Goal: Task Accomplishment & Management: Manage account settings

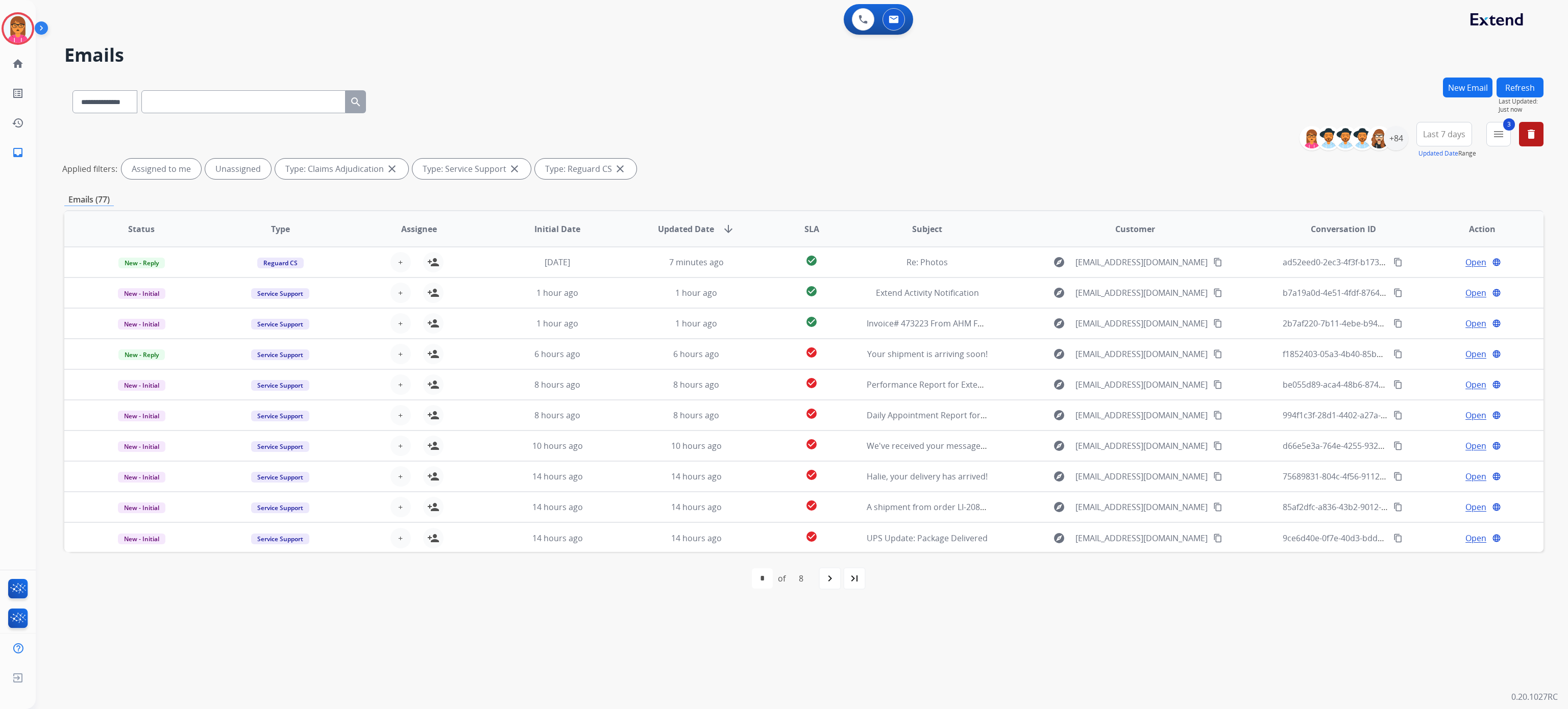
select select "**********"
click at [1545, 92] on div "**********" at bounding box center [802, 354] width 1532 height 709
click at [1512, 91] on button "Refresh" at bounding box center [1519, 87] width 47 height 20
click at [1429, 136] on span "Last 7 days" at bounding box center [1444, 134] width 42 height 4
click at [1399, 137] on div "+84" at bounding box center [1396, 138] width 24 height 24
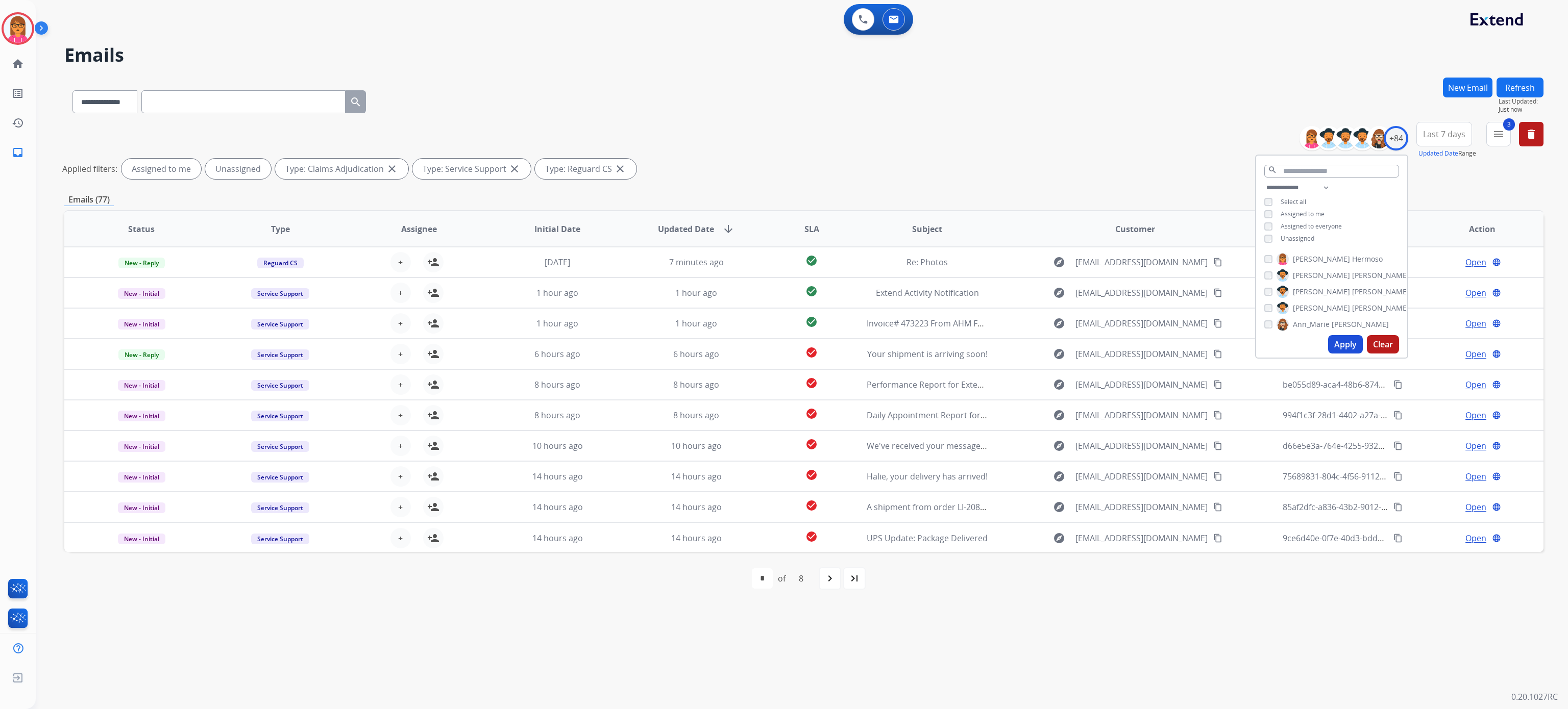
click at [1300, 210] on span "Assigned to me" at bounding box center [1302, 214] width 44 height 9
click at [1349, 341] on button "Apply" at bounding box center [1345, 344] width 35 height 19
click at [1345, 342] on button "Apply" at bounding box center [1345, 344] width 35 height 19
click at [1508, 136] on button "3 menu Filters" at bounding box center [1498, 134] width 24 height 24
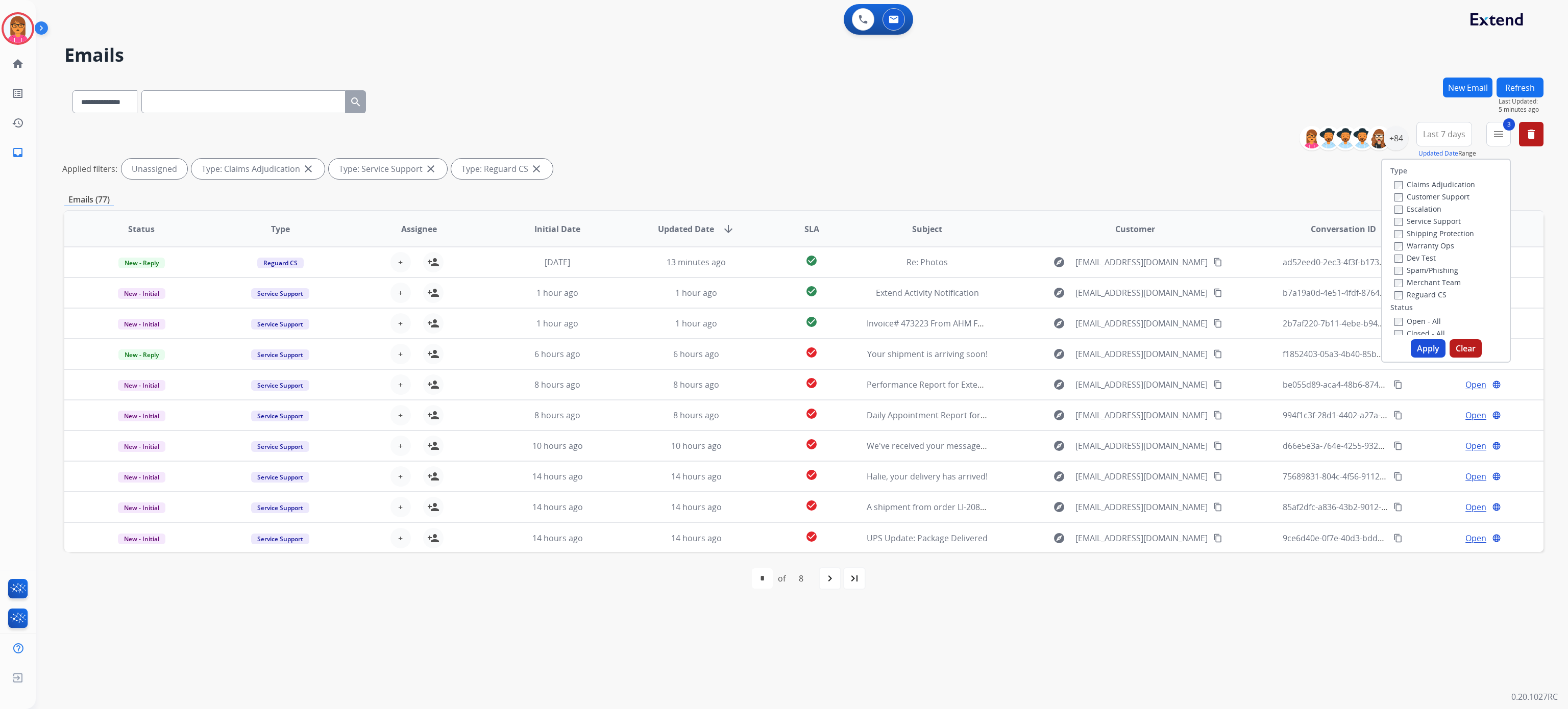
click at [1419, 345] on button "Apply" at bounding box center [1428, 348] width 35 height 19
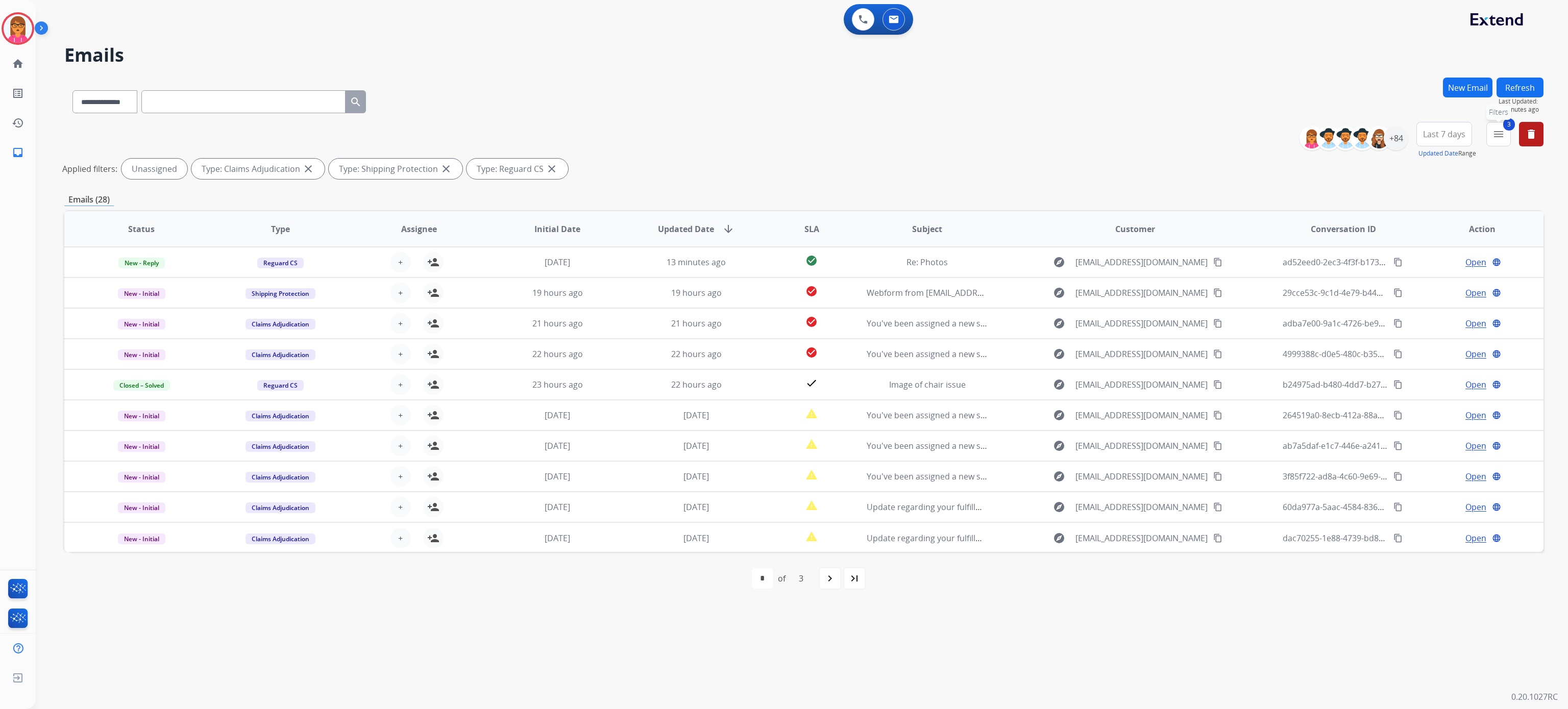
click at [1507, 126] on span "3" at bounding box center [1508, 124] width 12 height 12
click at [1507, 139] on button "3 menu Filters" at bounding box center [1498, 134] width 24 height 24
click at [1447, 180] on label "Claims Adjudication" at bounding box center [1434, 184] width 81 height 10
click at [1432, 193] on label "Customer Support" at bounding box center [1431, 196] width 75 height 10
click at [1434, 346] on button "Apply" at bounding box center [1428, 348] width 35 height 19
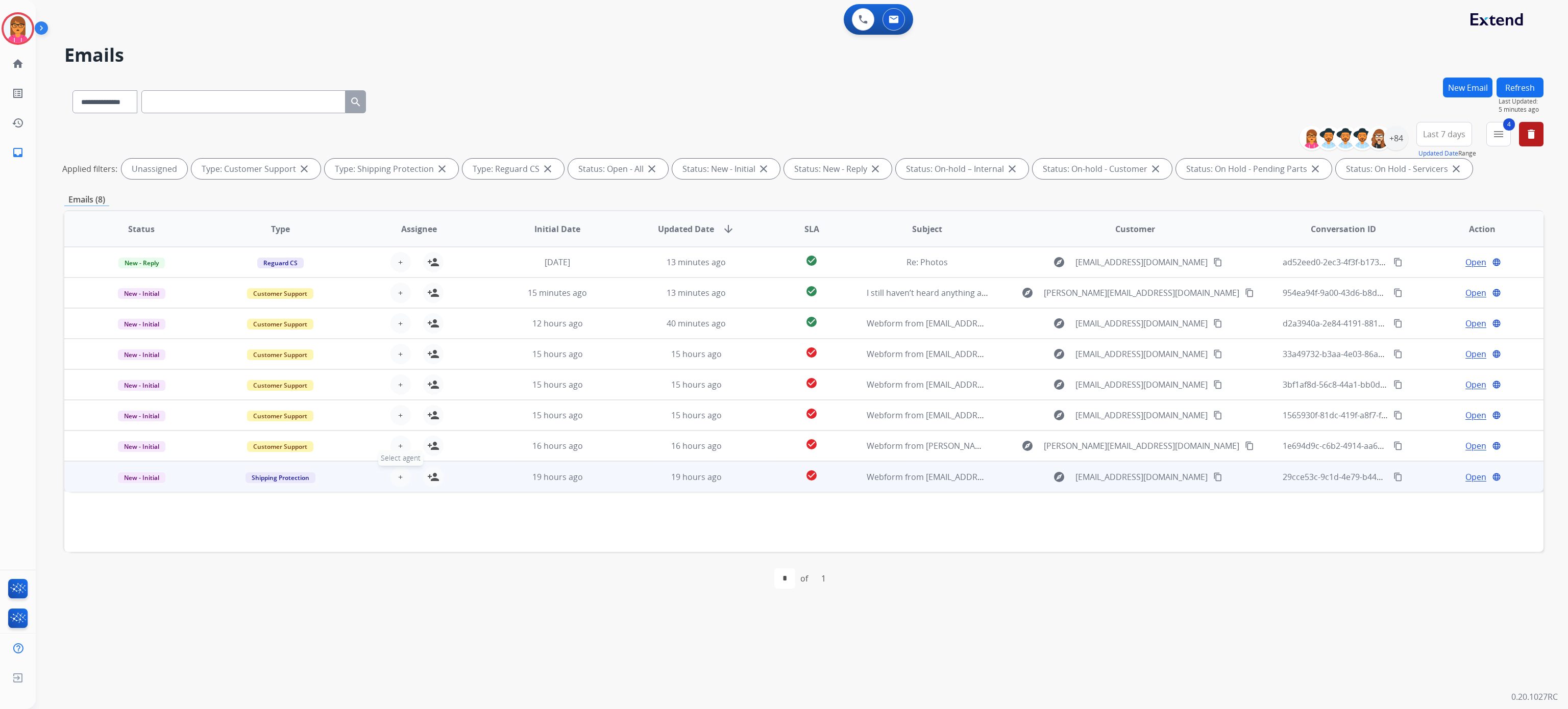
click at [391, 475] on button "+ Select agent" at bounding box center [401, 477] width 20 height 20
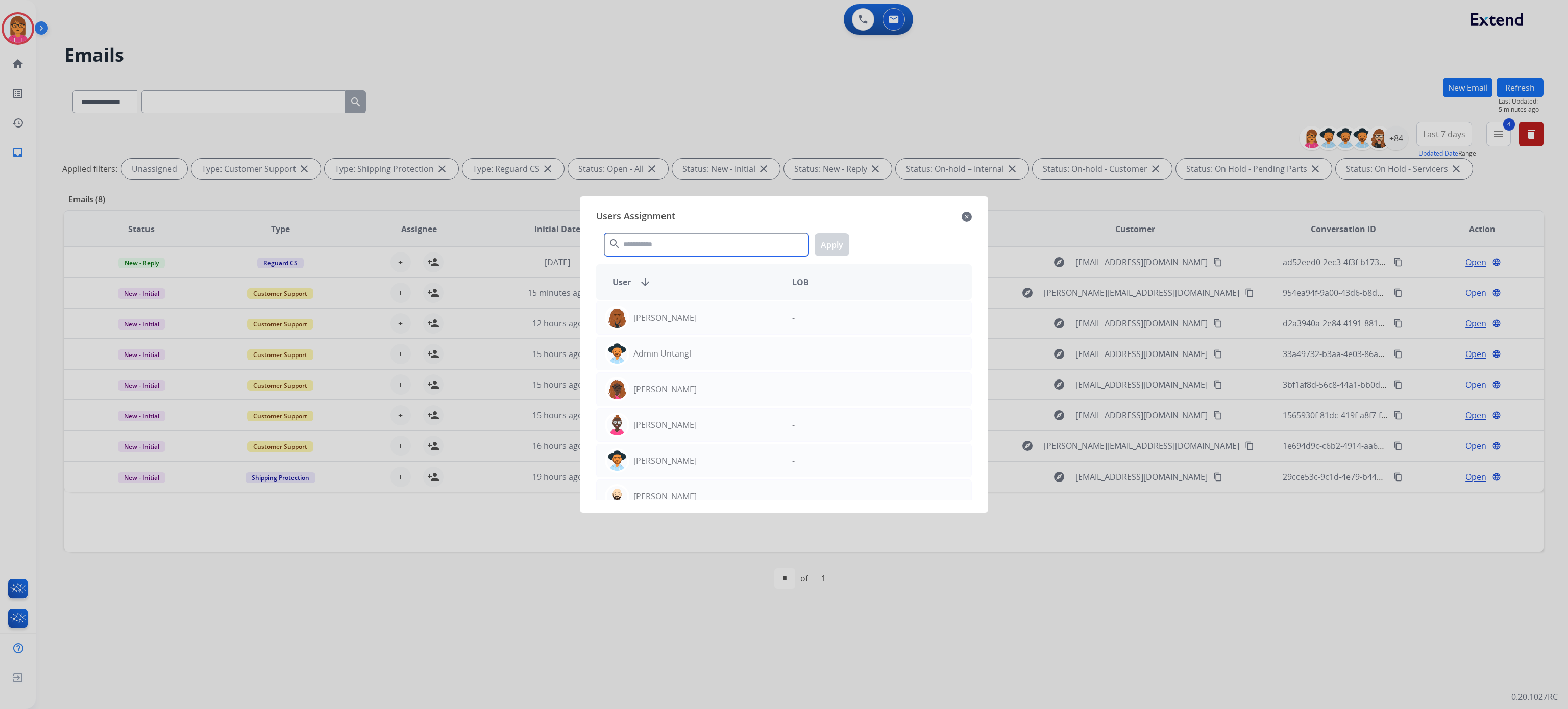
click at [666, 248] on input "text" at bounding box center [706, 244] width 204 height 23
type input "***"
click at [1018, 623] on div at bounding box center [784, 354] width 1568 height 709
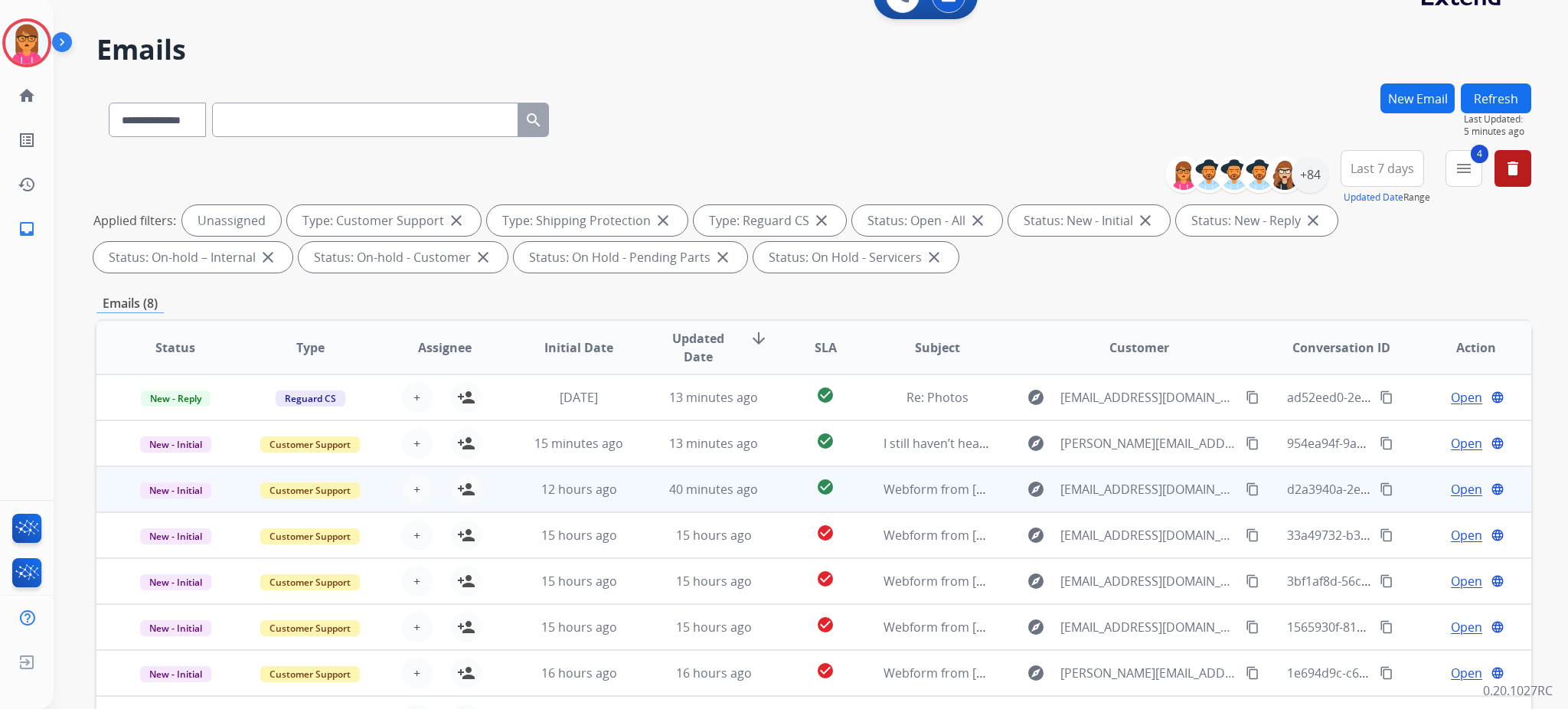
drag, startPoint x: 512, startPoint y: 338, endPoint x: 774, endPoint y: 418, distance: 273.9
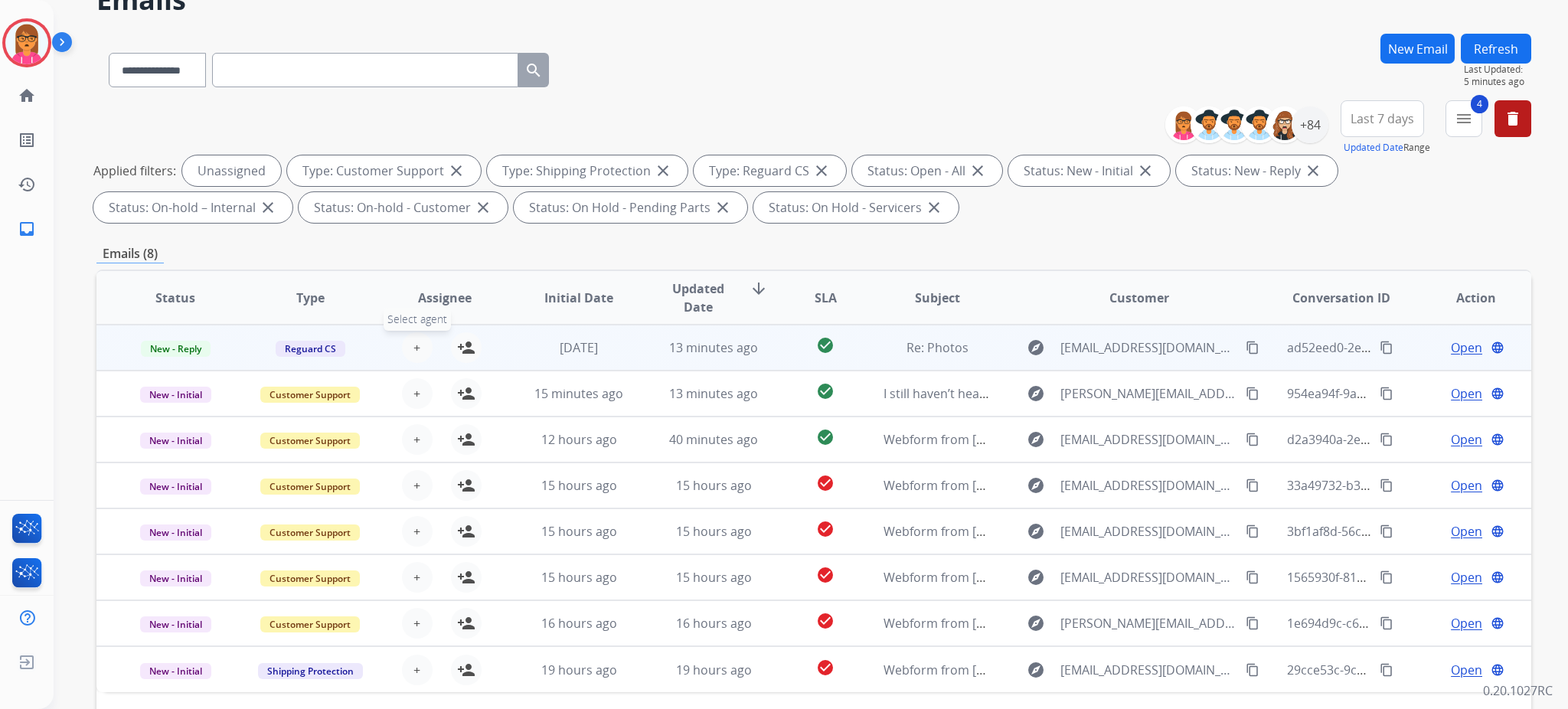
click at [420, 341] on button "+ Select agent" at bounding box center [418, 348] width 31 height 31
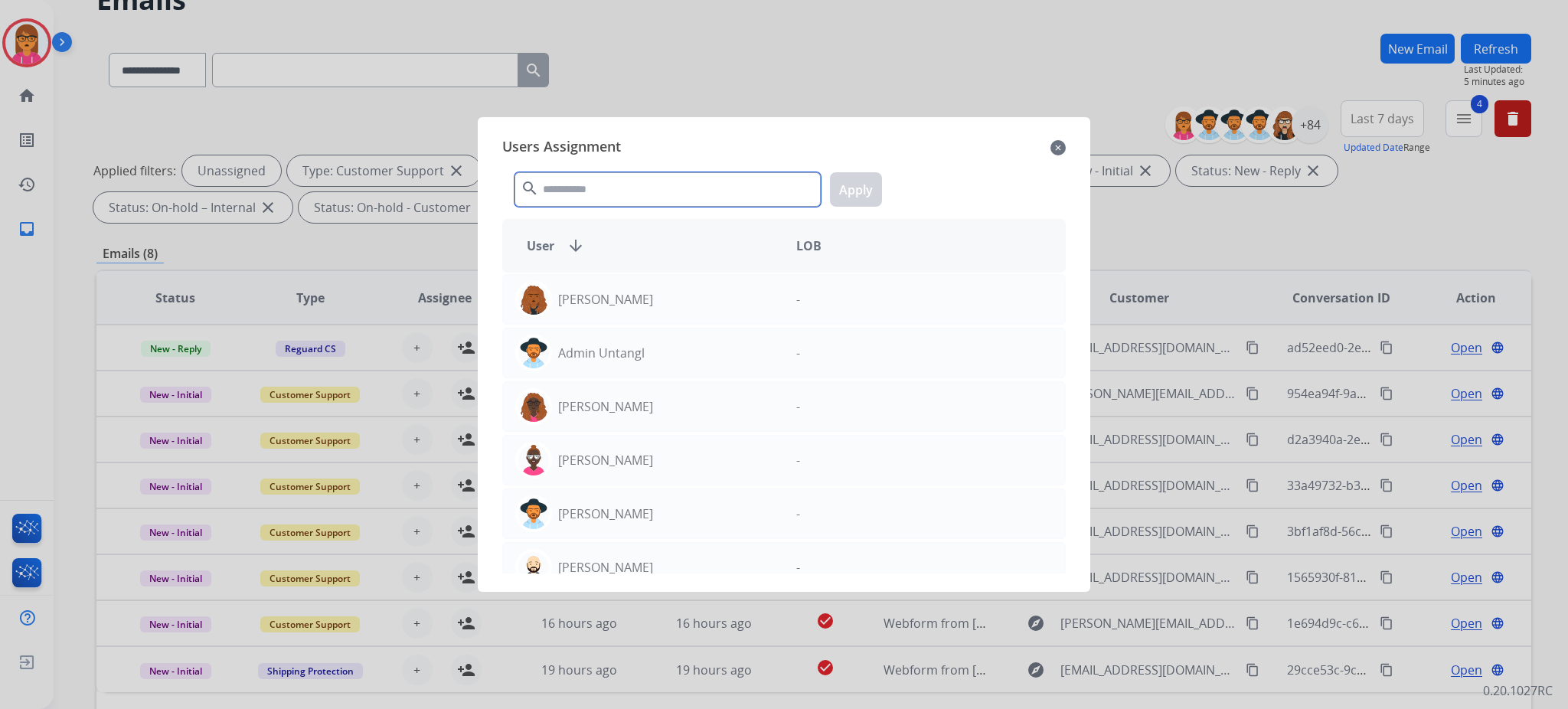
click at [646, 188] on input "text" at bounding box center [667, 189] width 306 height 35
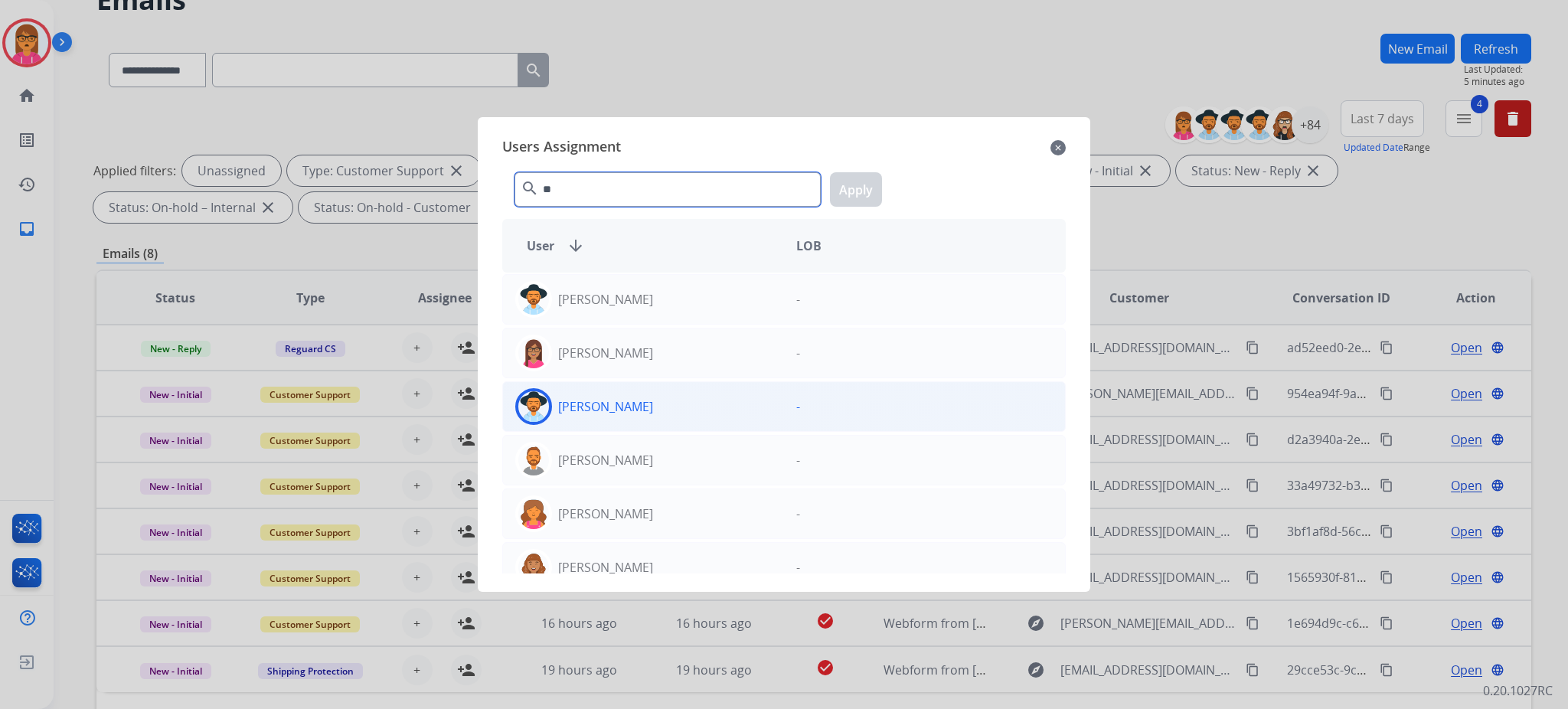
type input "**"
click at [678, 406] on div "[PERSON_NAME]" at bounding box center [643, 406] width 281 height 37
click at [861, 178] on button "Apply" at bounding box center [856, 189] width 52 height 35
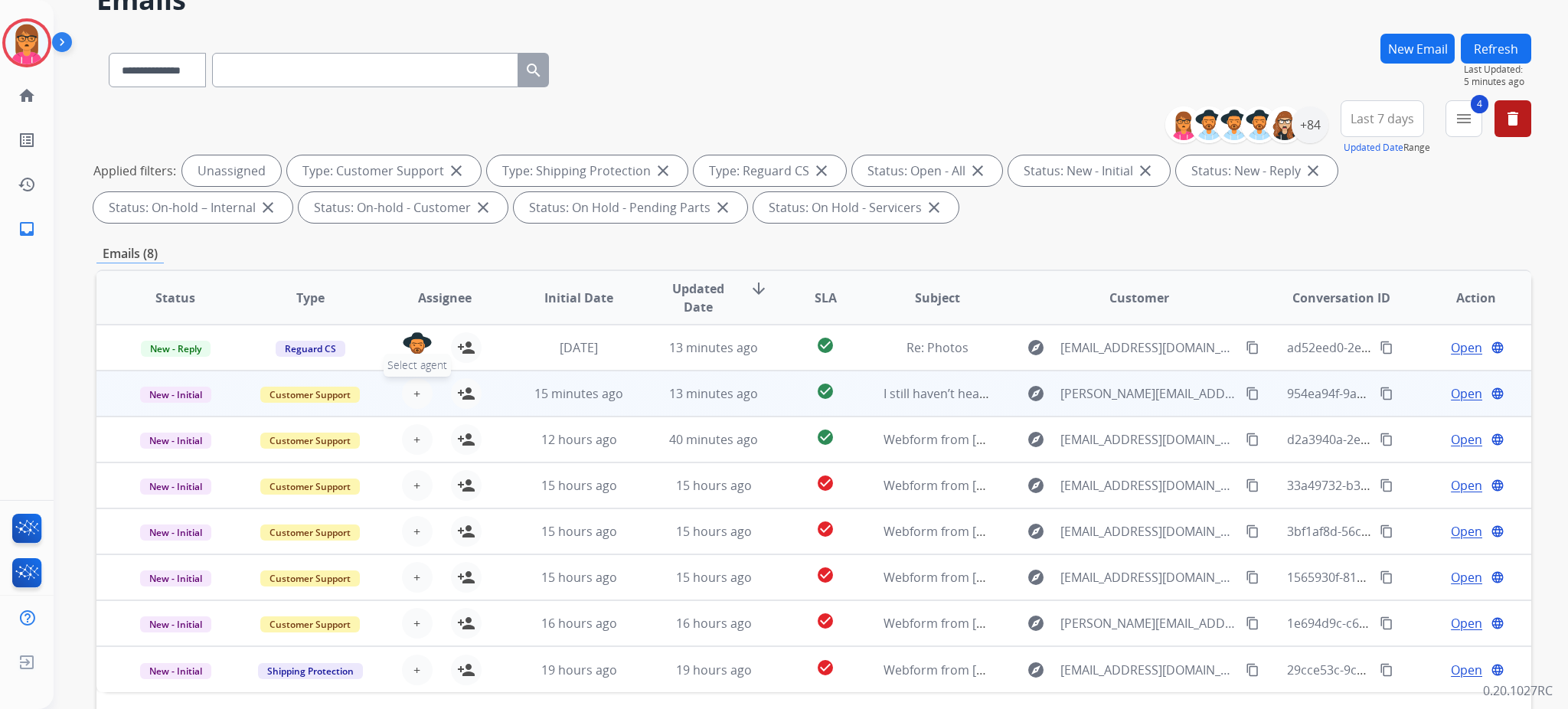
click at [406, 390] on button "+ Select agent" at bounding box center [418, 394] width 31 height 31
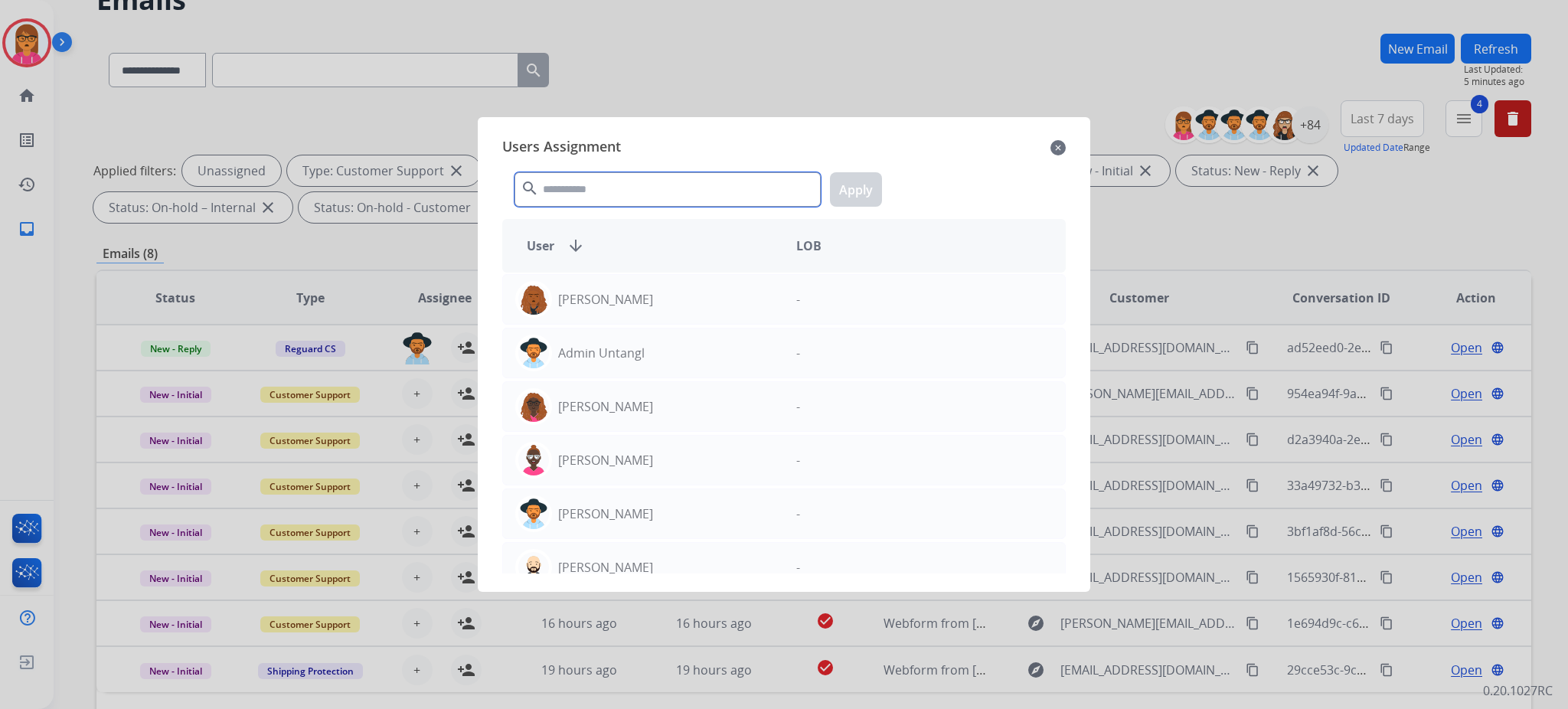
click at [770, 183] on input "text" at bounding box center [667, 189] width 306 height 35
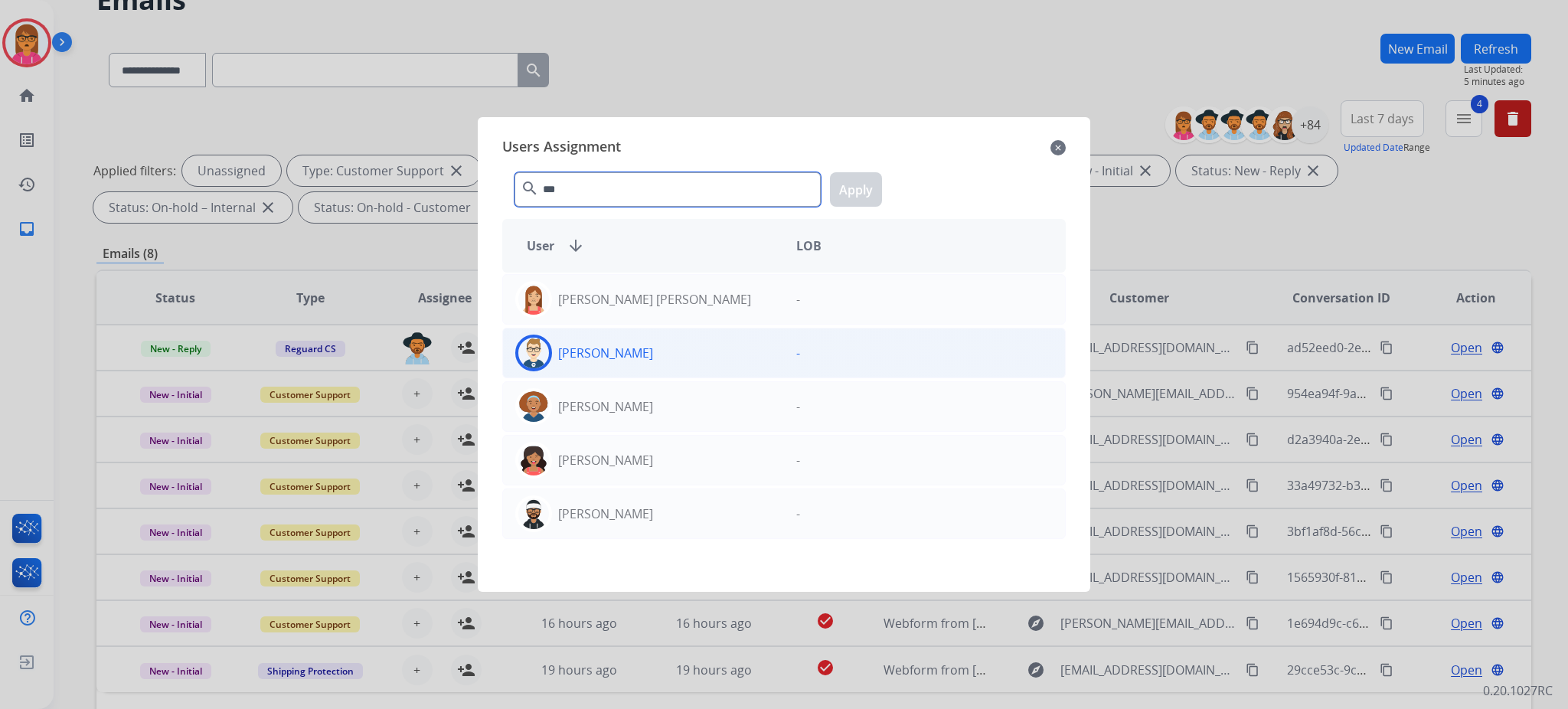
type input "***"
click at [711, 347] on div "[PERSON_NAME]" at bounding box center [643, 353] width 281 height 37
click at [870, 183] on button "Apply" at bounding box center [856, 189] width 52 height 35
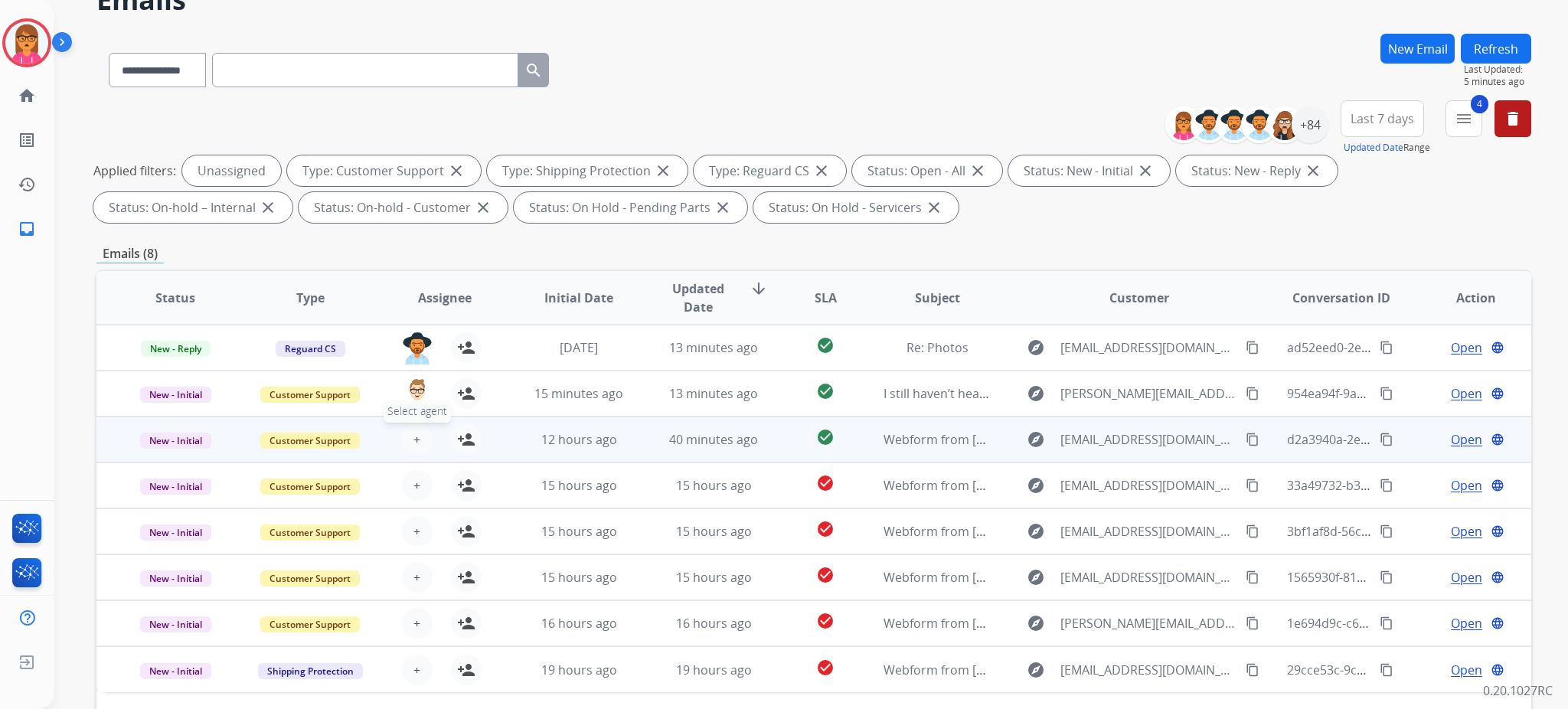
click at [414, 435] on span "+" at bounding box center [417, 439] width 7 height 18
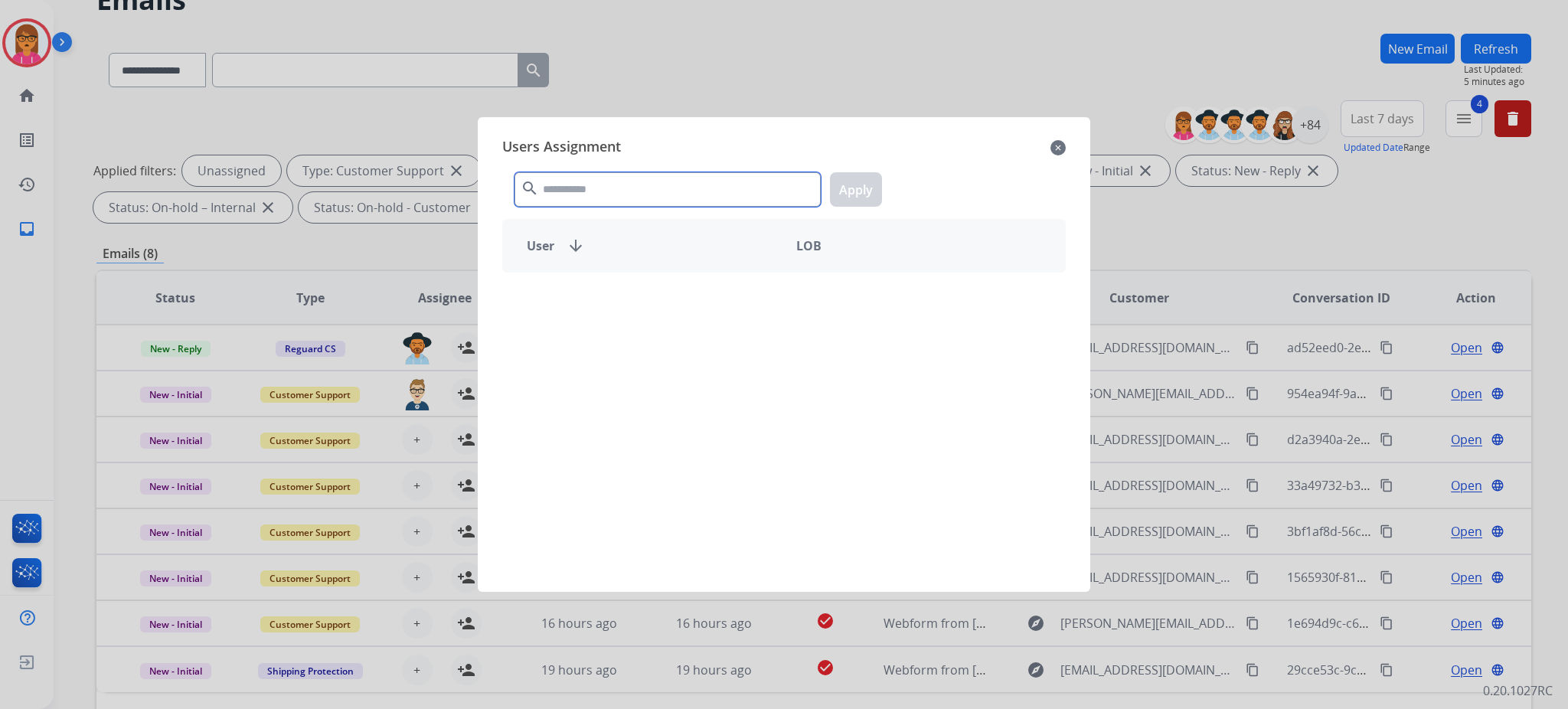
click at [713, 190] on input "text" at bounding box center [667, 189] width 306 height 35
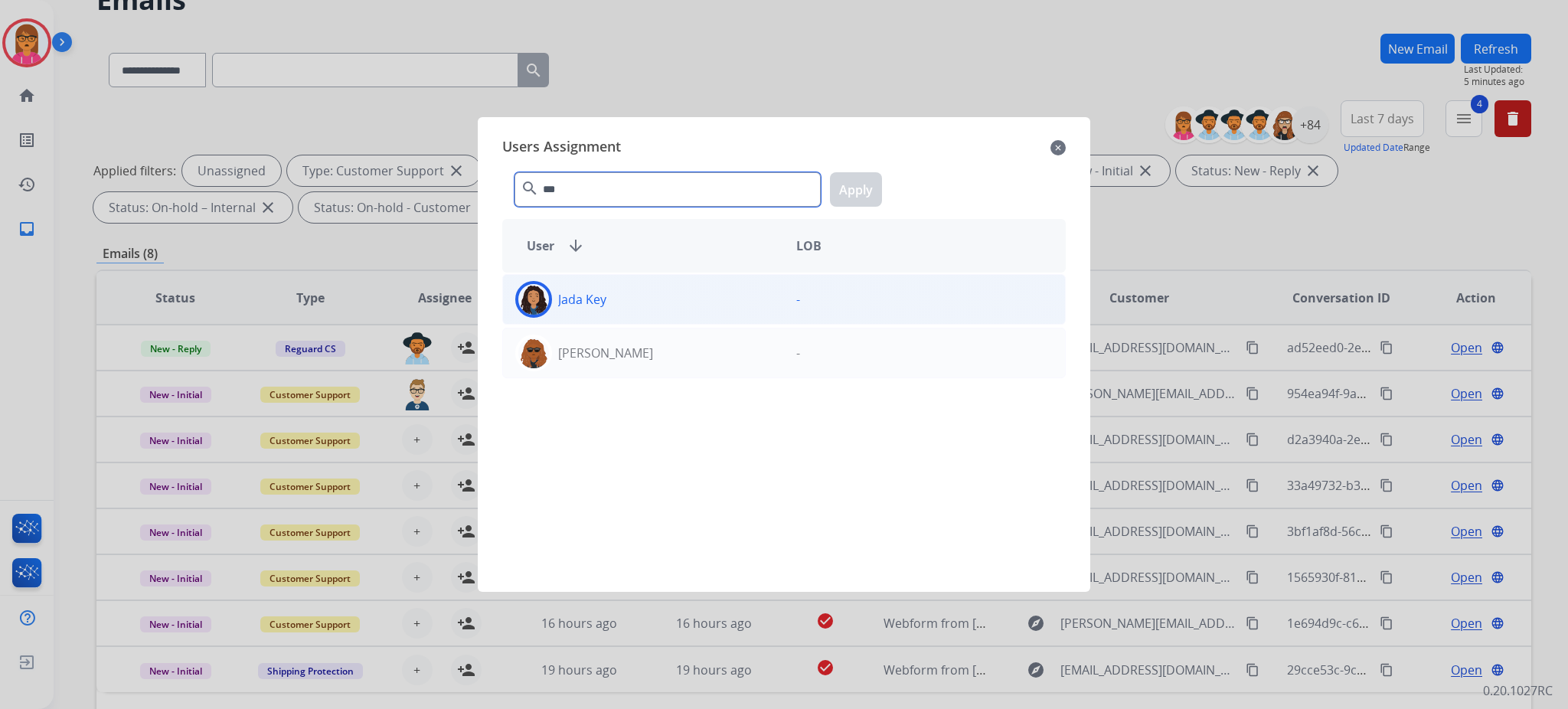
type input "***"
click at [761, 285] on div "Jada Key" at bounding box center [643, 300] width 281 height 37
click at [844, 177] on button "Apply" at bounding box center [856, 189] width 52 height 35
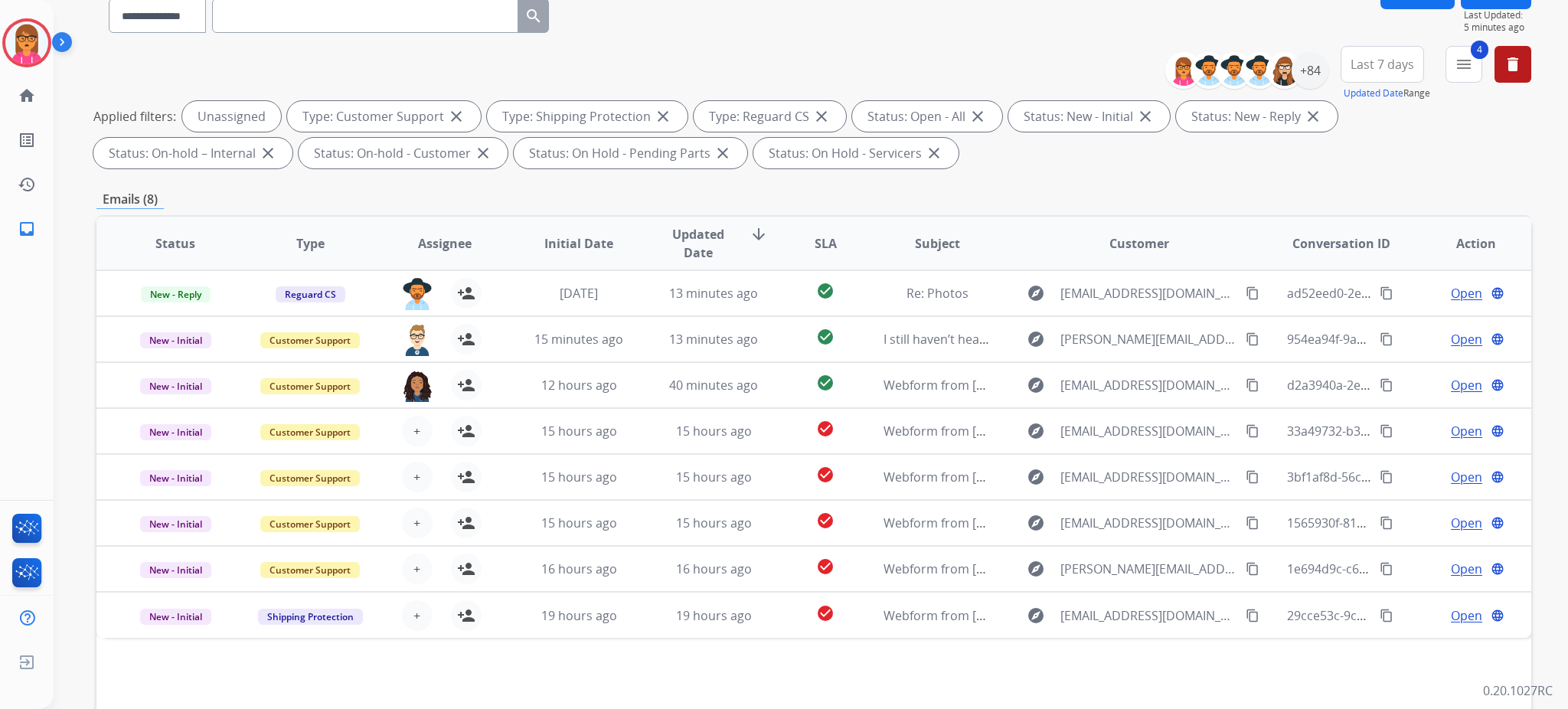
scroll to position [185, 0]
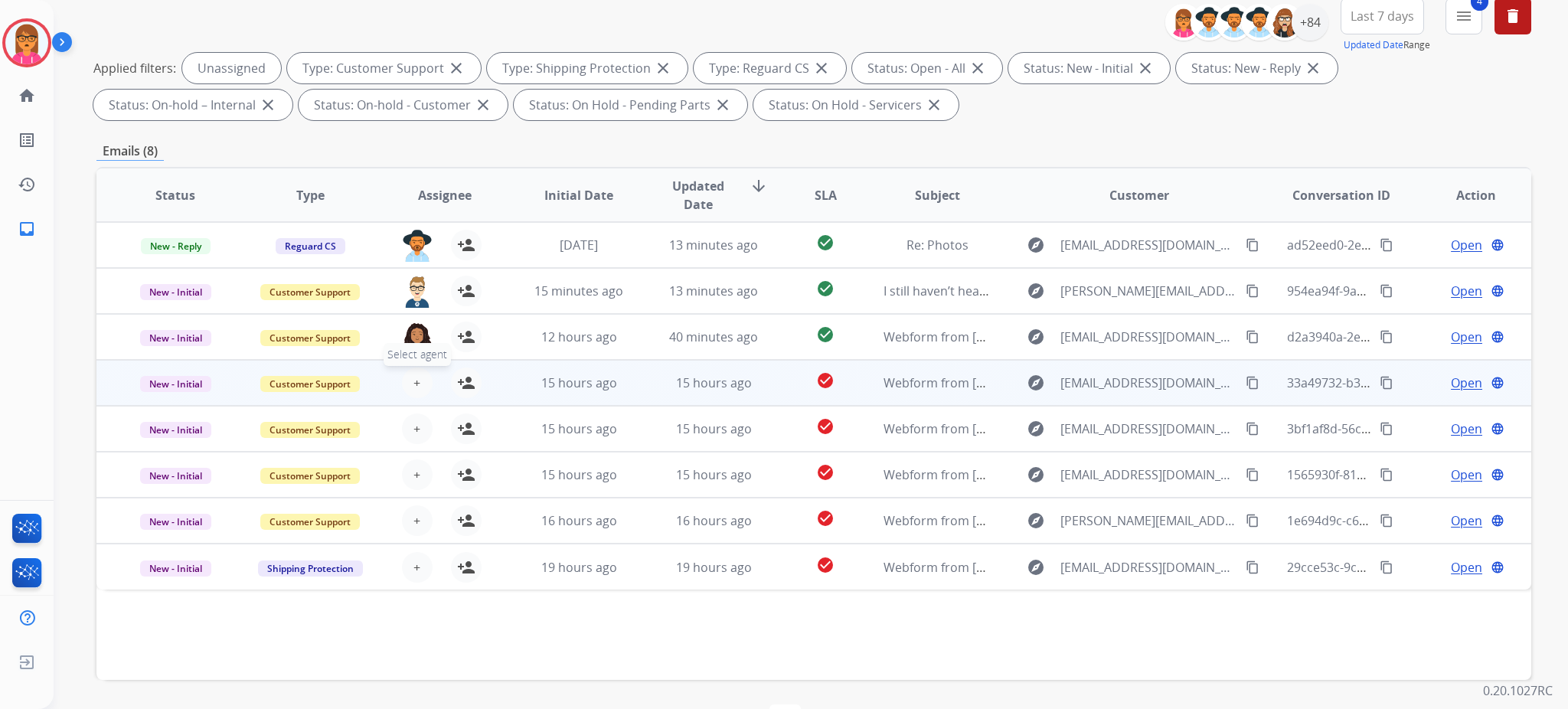
click at [414, 377] on span "+" at bounding box center [417, 382] width 7 height 18
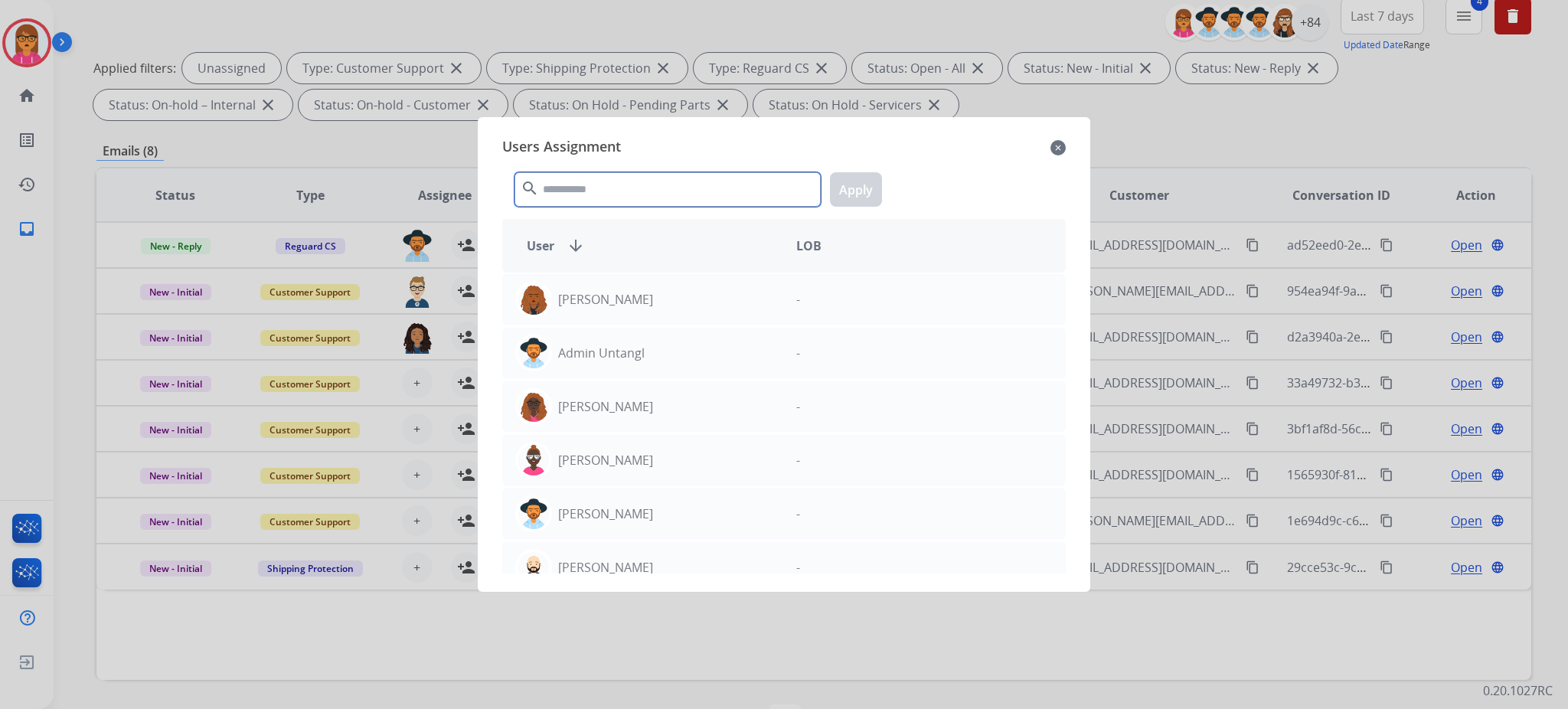
click at [593, 191] on input "text" at bounding box center [667, 189] width 306 height 35
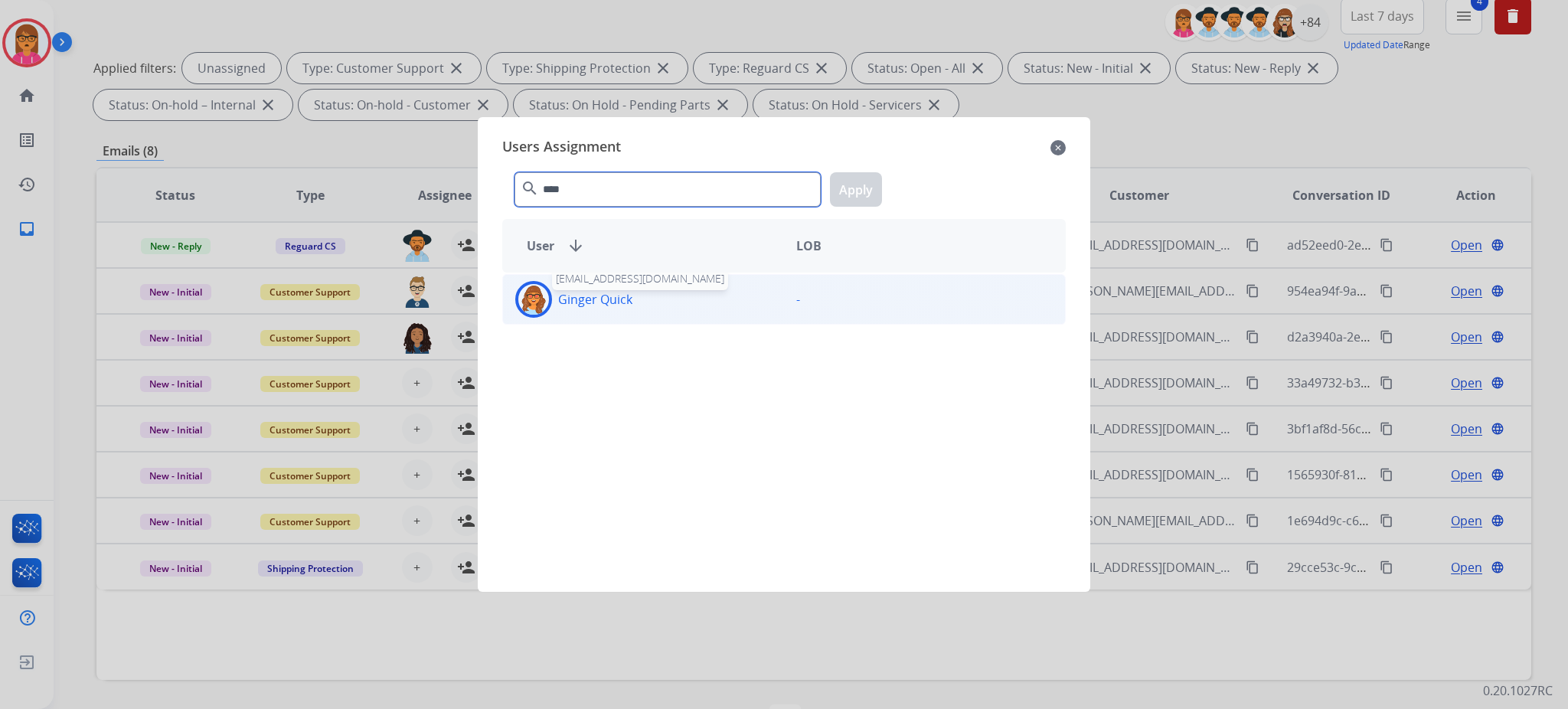
type input "****"
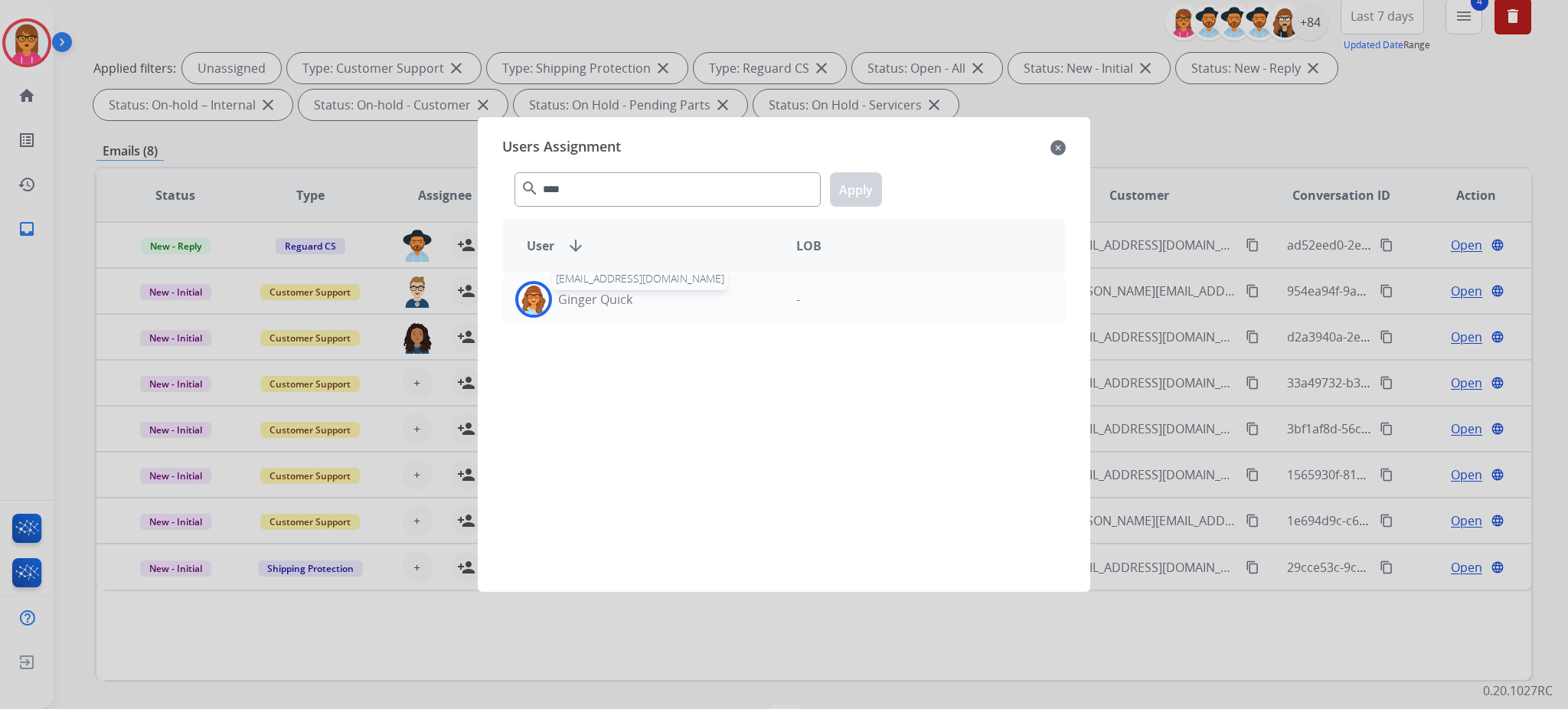
drag, startPoint x: 626, startPoint y: 300, endPoint x: 720, endPoint y: 266, distance: 100.0
click at [628, 299] on p "Ginger Quick" at bounding box center [594, 299] width 74 height 18
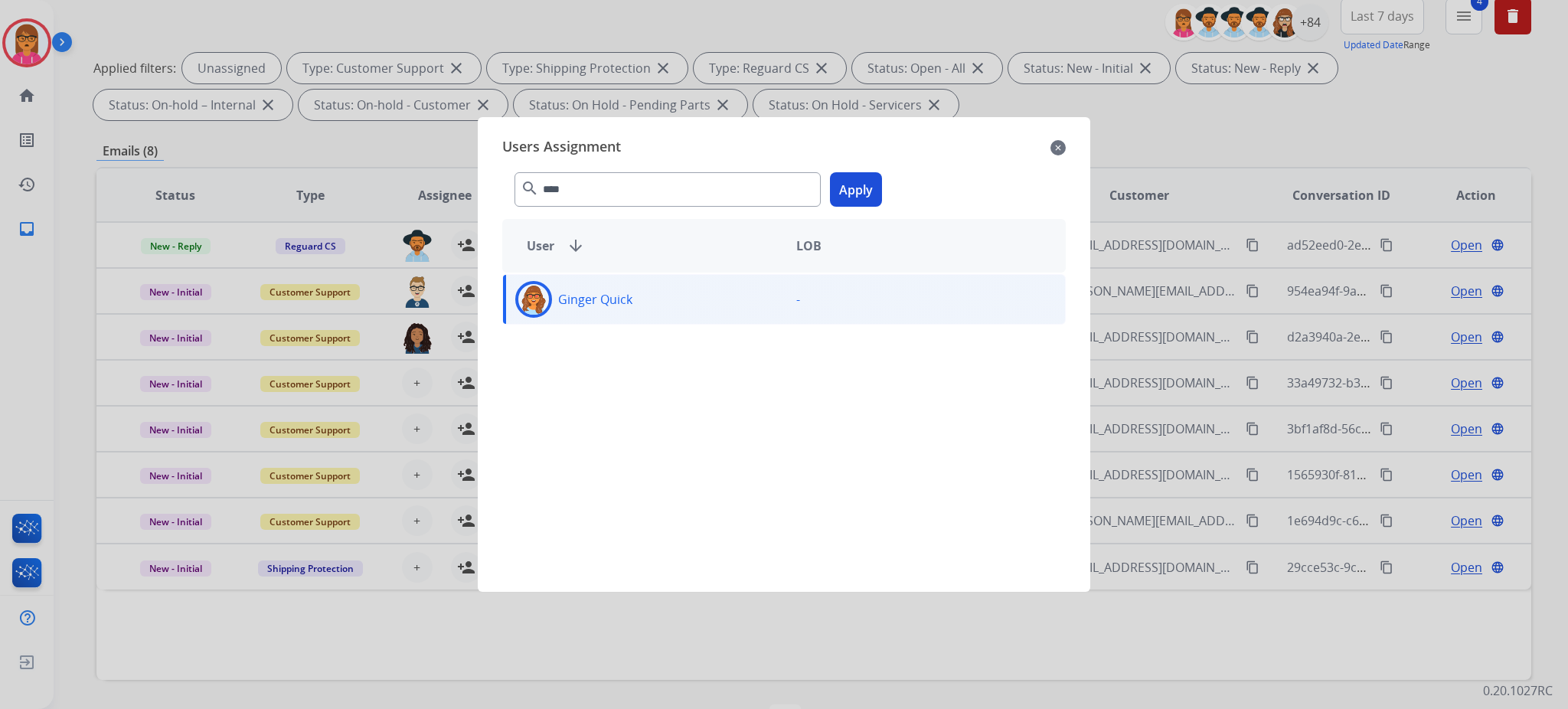
click at [841, 194] on button "Apply" at bounding box center [856, 189] width 52 height 35
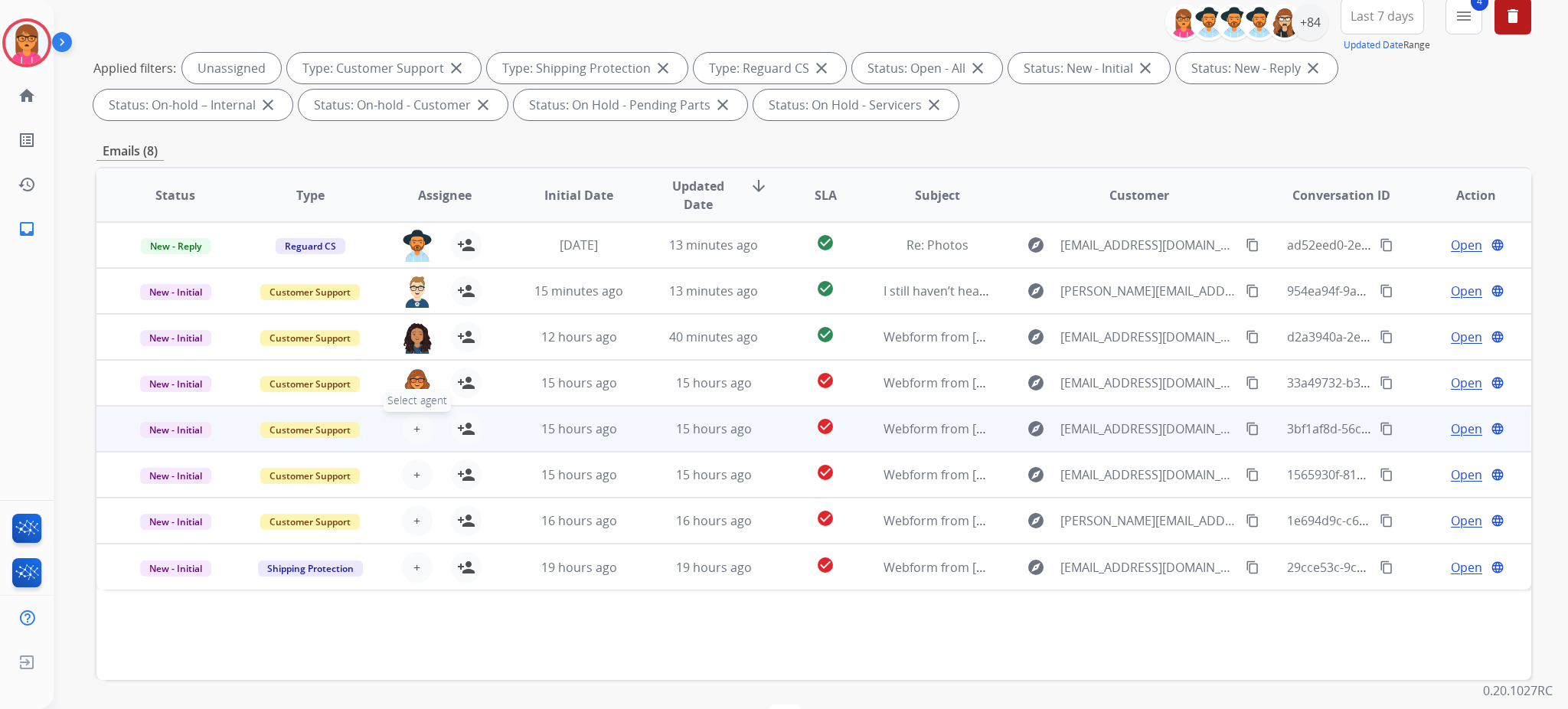
click at [418, 426] on button "+ Select agent" at bounding box center [418, 429] width 31 height 31
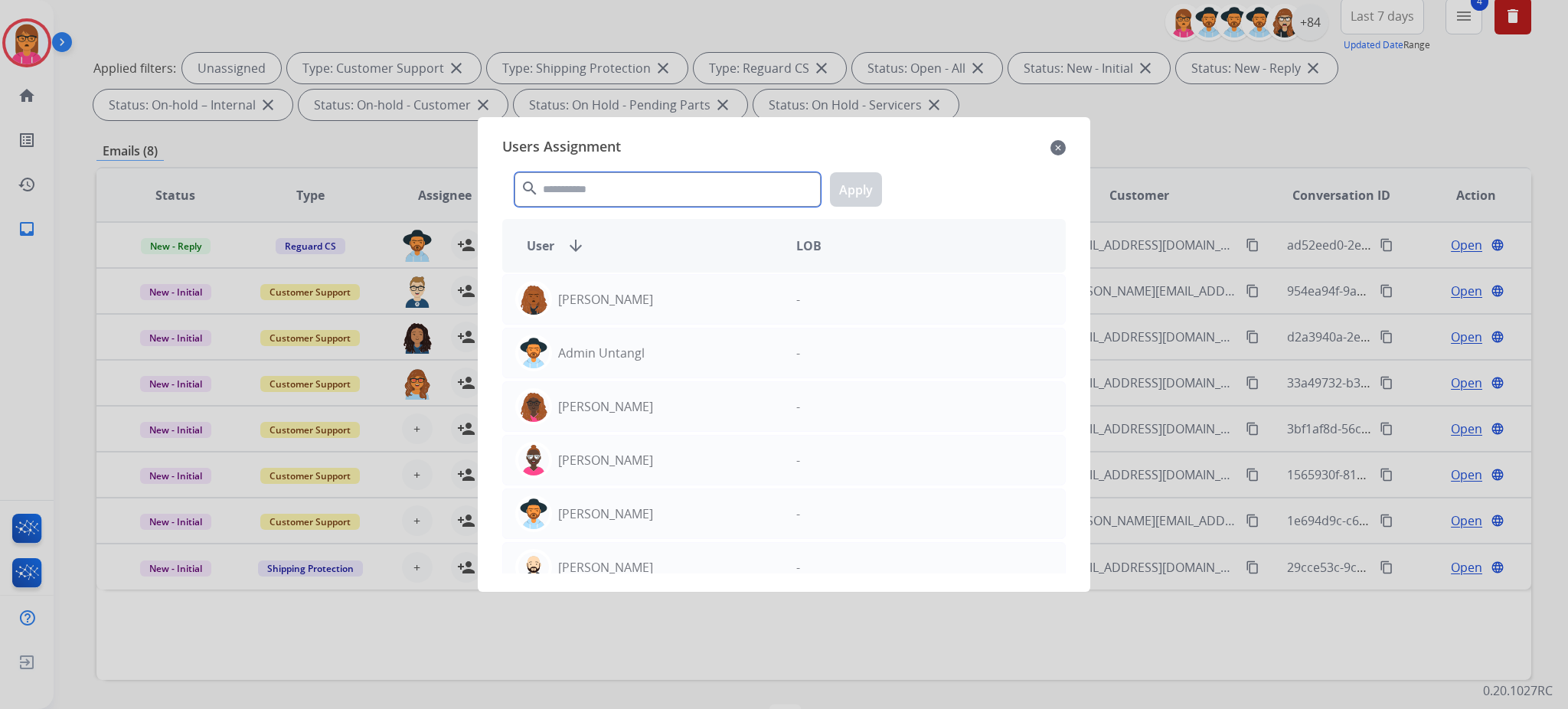
click at [607, 204] on input "text" at bounding box center [667, 189] width 306 height 35
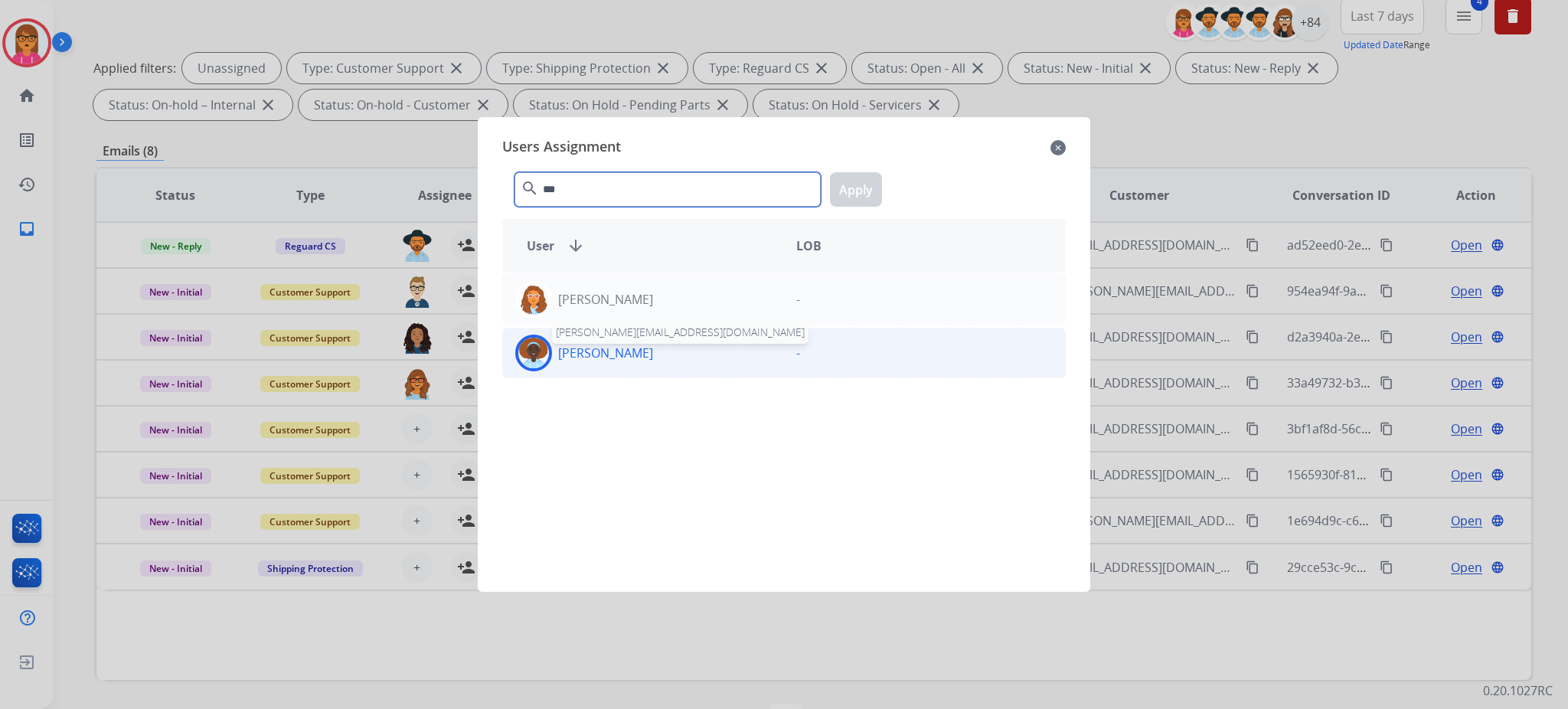
type input "***"
click at [639, 355] on p "[PERSON_NAME]" at bounding box center [605, 353] width 95 height 18
click at [840, 190] on button "Apply" at bounding box center [856, 189] width 52 height 35
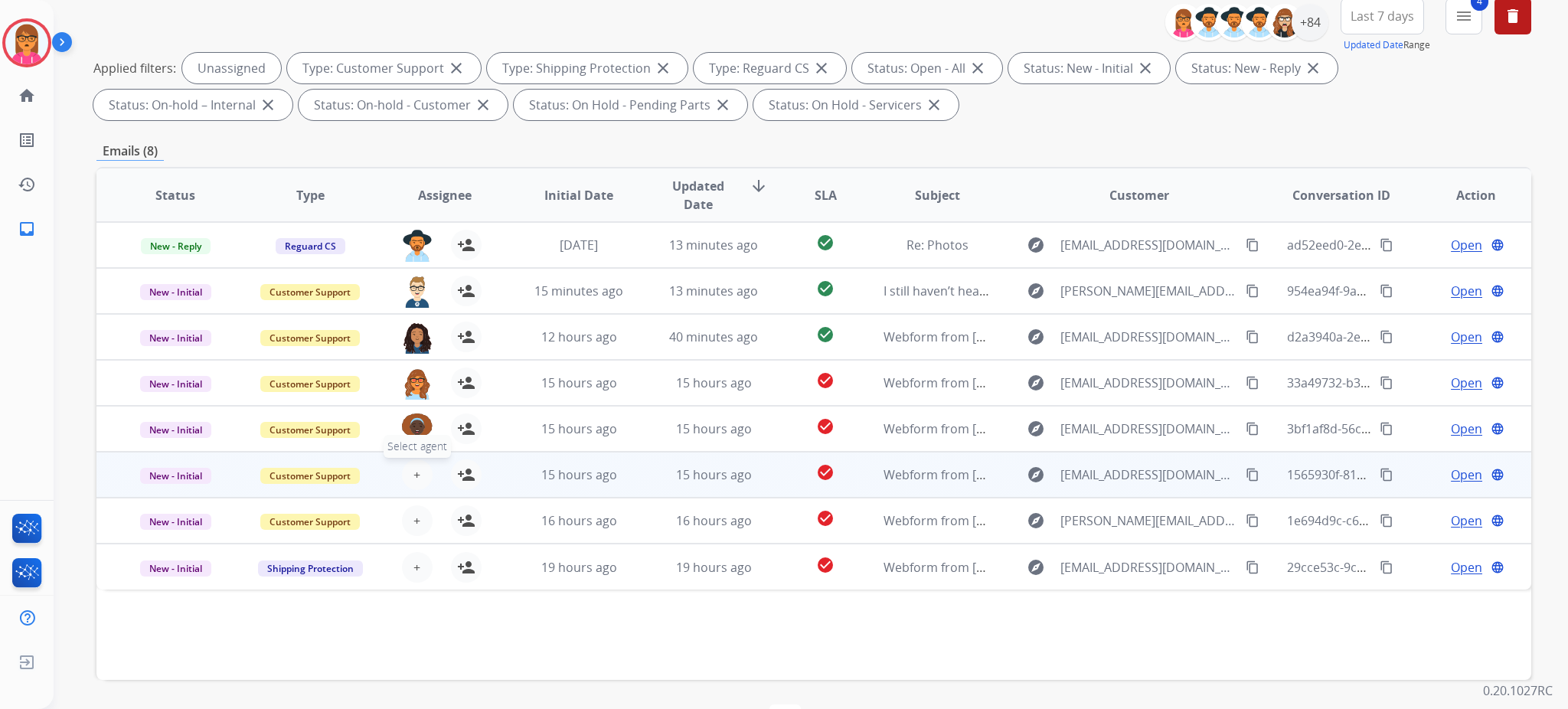
click at [414, 472] on span "+" at bounding box center [417, 475] width 7 height 18
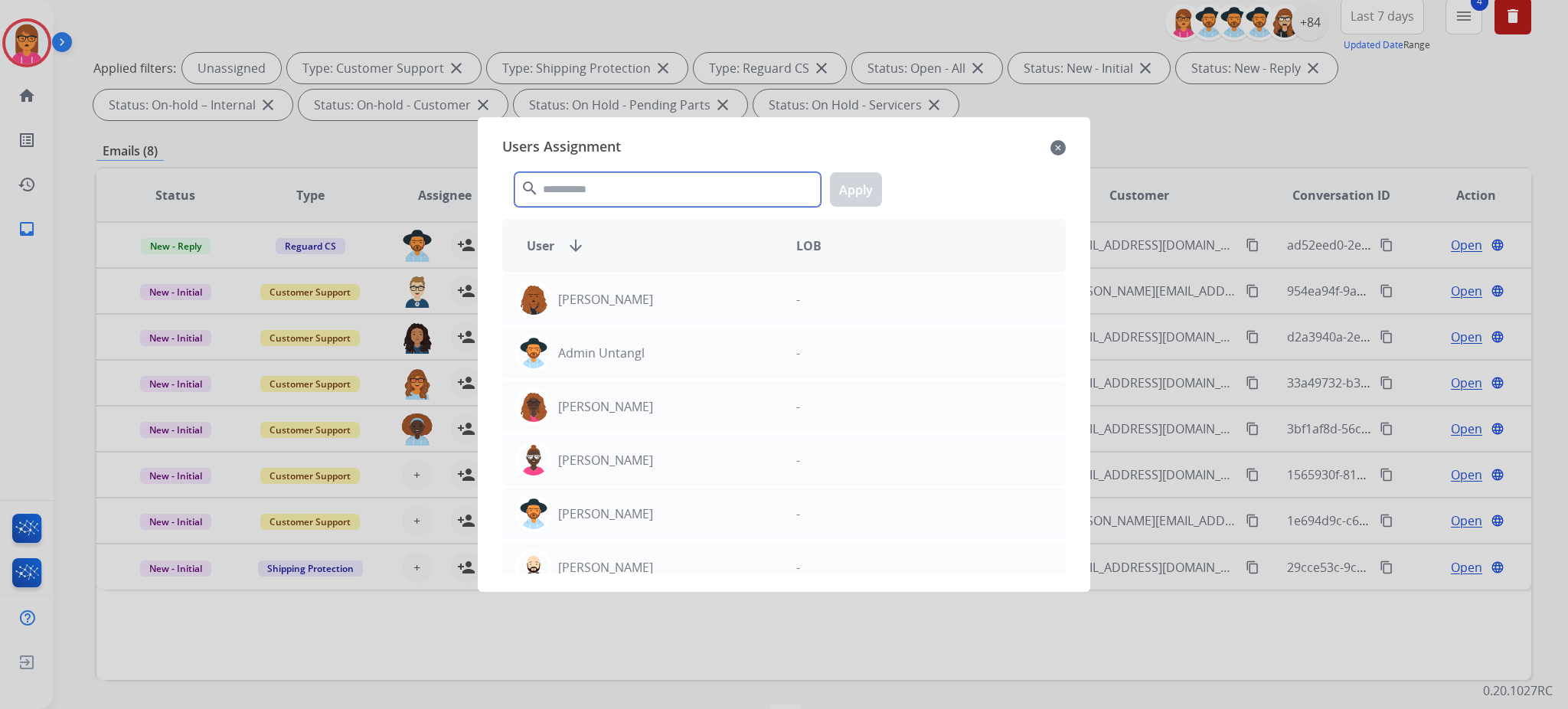
click at [603, 203] on input "text" at bounding box center [667, 189] width 306 height 35
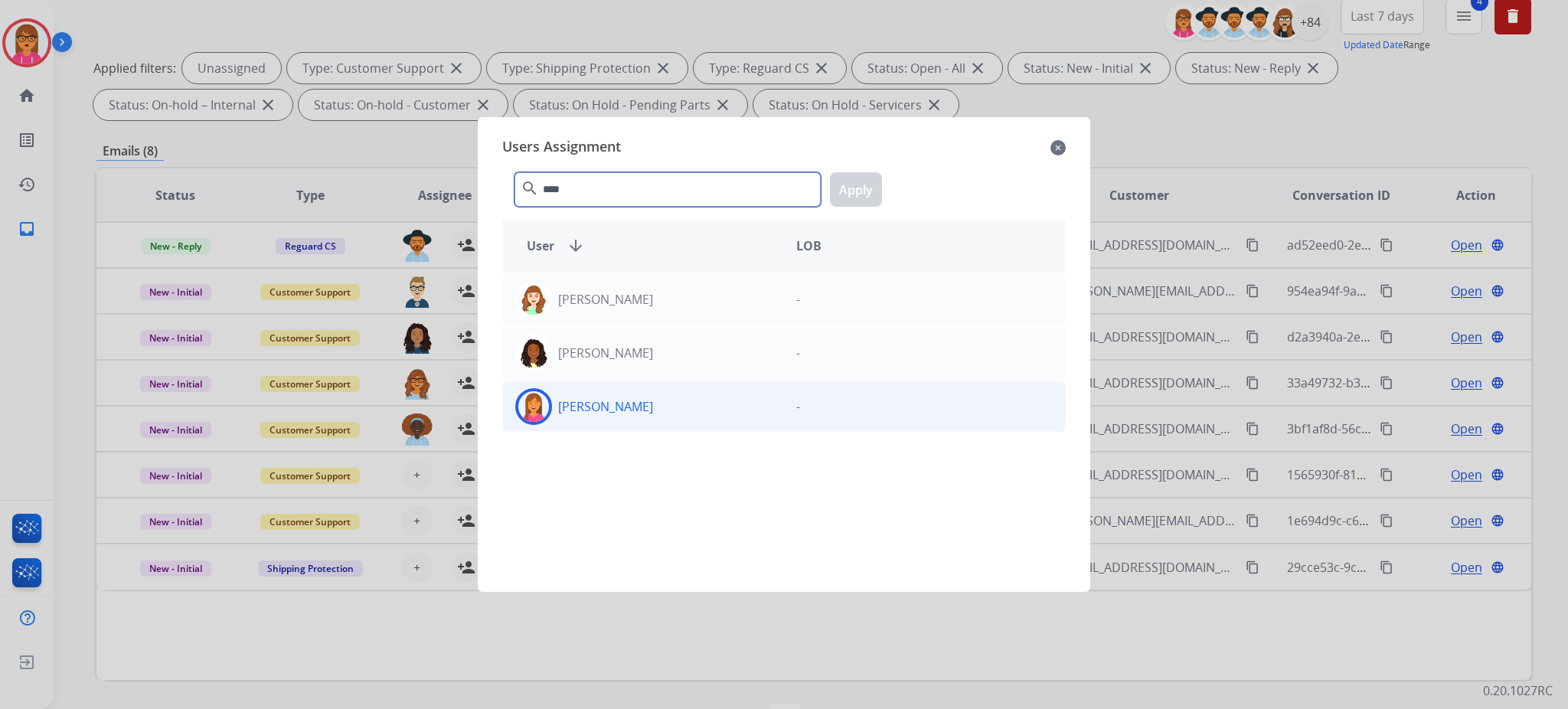
type input "****"
click at [712, 393] on div "[PERSON_NAME]" at bounding box center [643, 406] width 281 height 37
click at [838, 183] on button "Apply" at bounding box center [856, 189] width 52 height 35
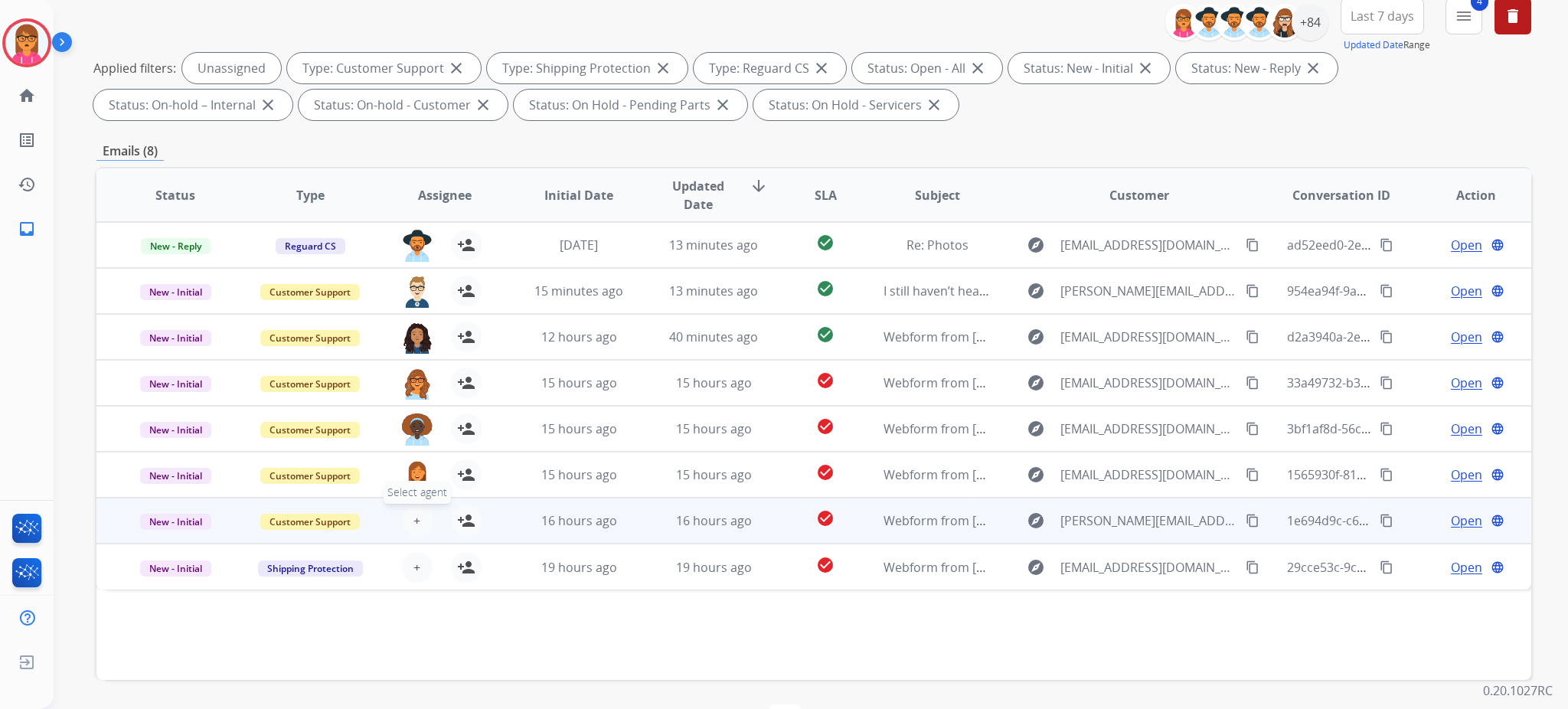
click at [424, 520] on button "+ Select agent" at bounding box center [418, 521] width 31 height 31
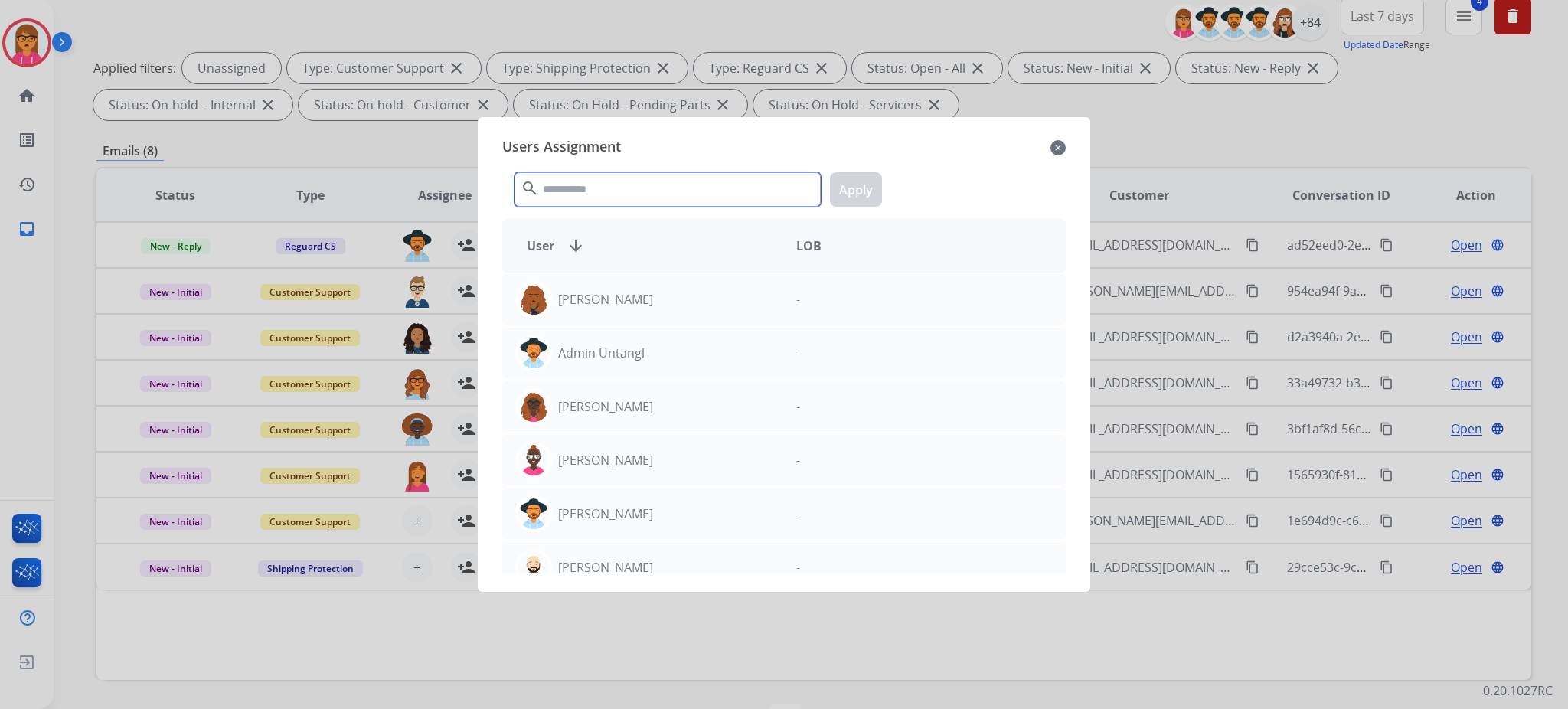
click at [609, 201] on input "text" at bounding box center [667, 189] width 306 height 35
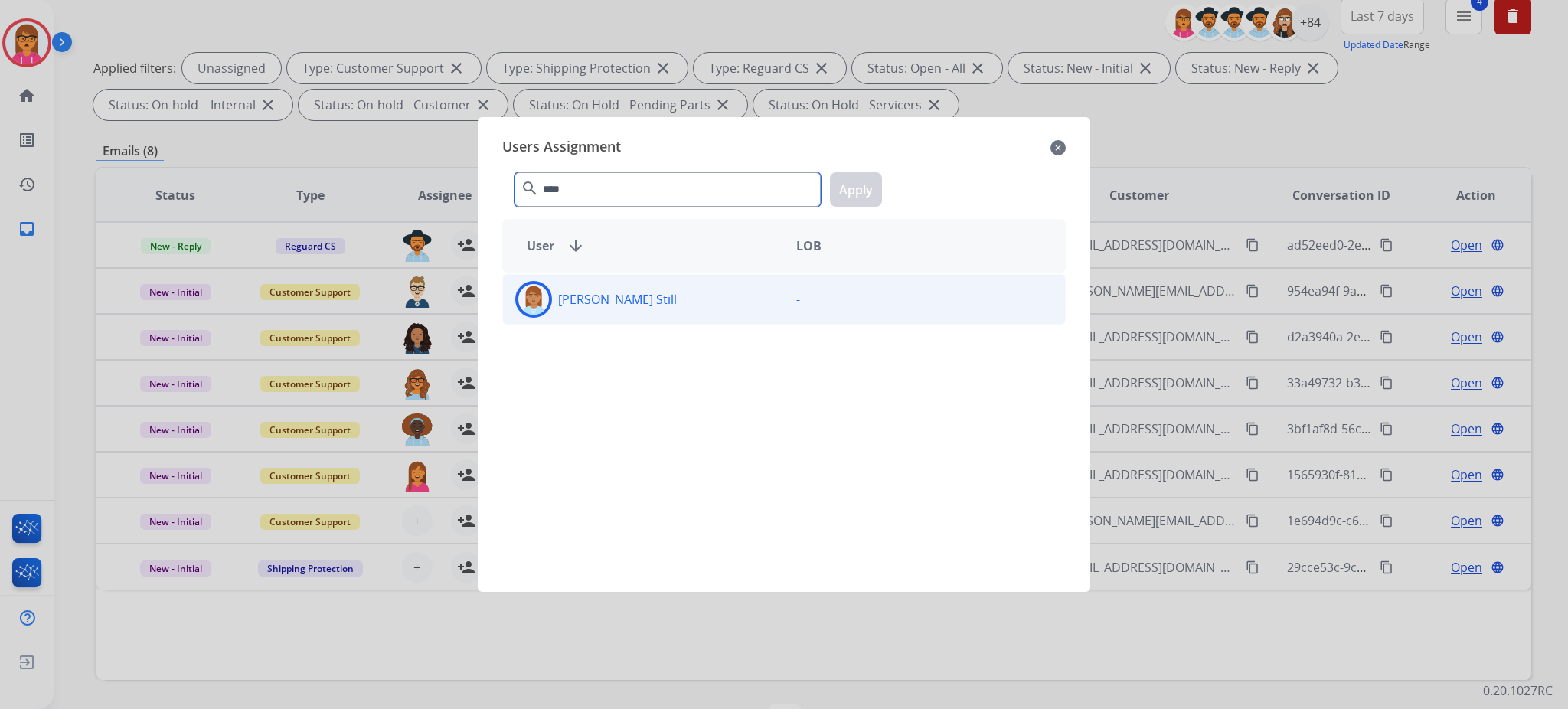
type input "****"
click at [651, 307] on div "[PERSON_NAME] Still" at bounding box center [643, 300] width 281 height 37
click at [834, 193] on button "Apply" at bounding box center [856, 189] width 52 height 35
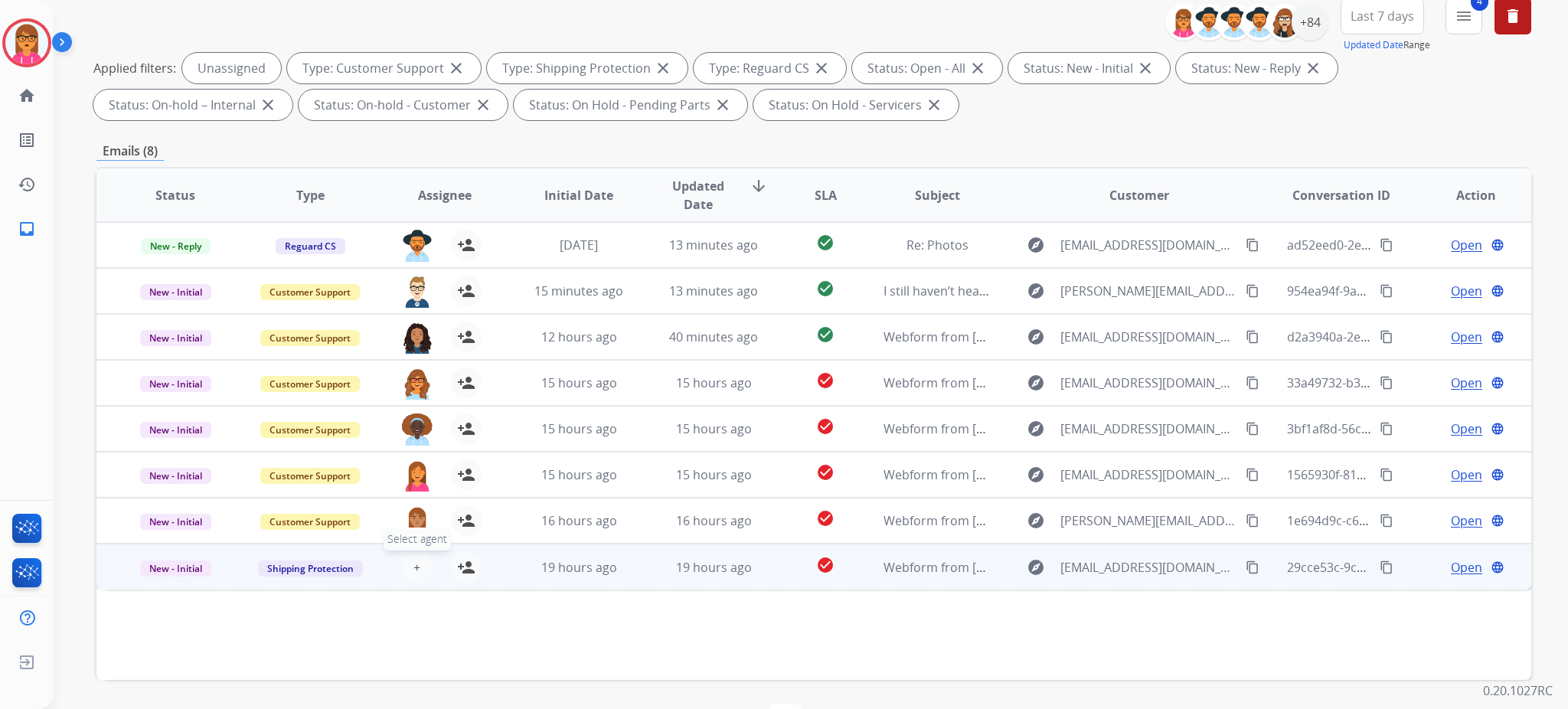
click at [402, 571] on button "+ Select agent" at bounding box center [418, 568] width 31 height 31
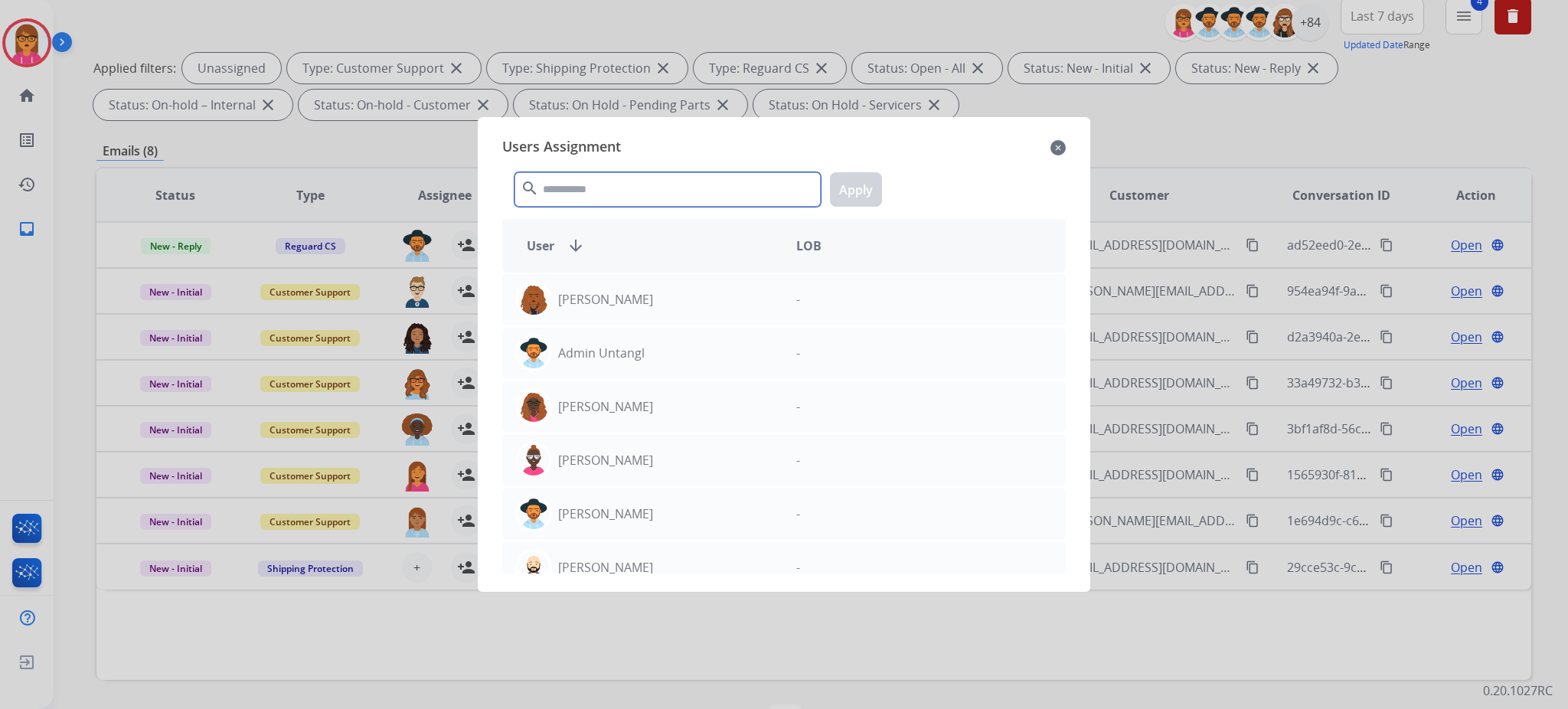
click at [586, 195] on input "text" at bounding box center [667, 189] width 306 height 35
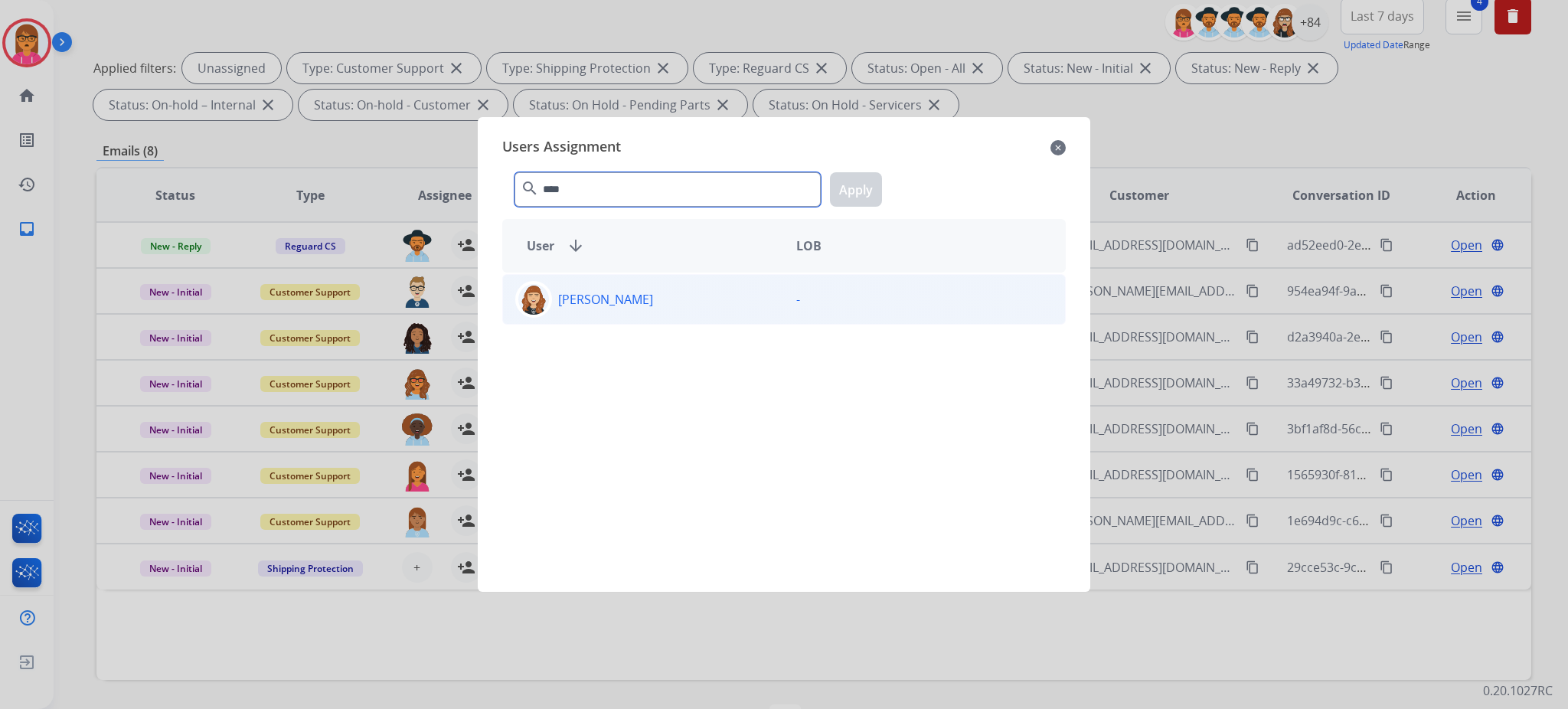
type input "****"
click at [608, 305] on p "[PERSON_NAME]" at bounding box center [605, 299] width 95 height 18
click at [860, 180] on button "Apply" at bounding box center [856, 189] width 52 height 35
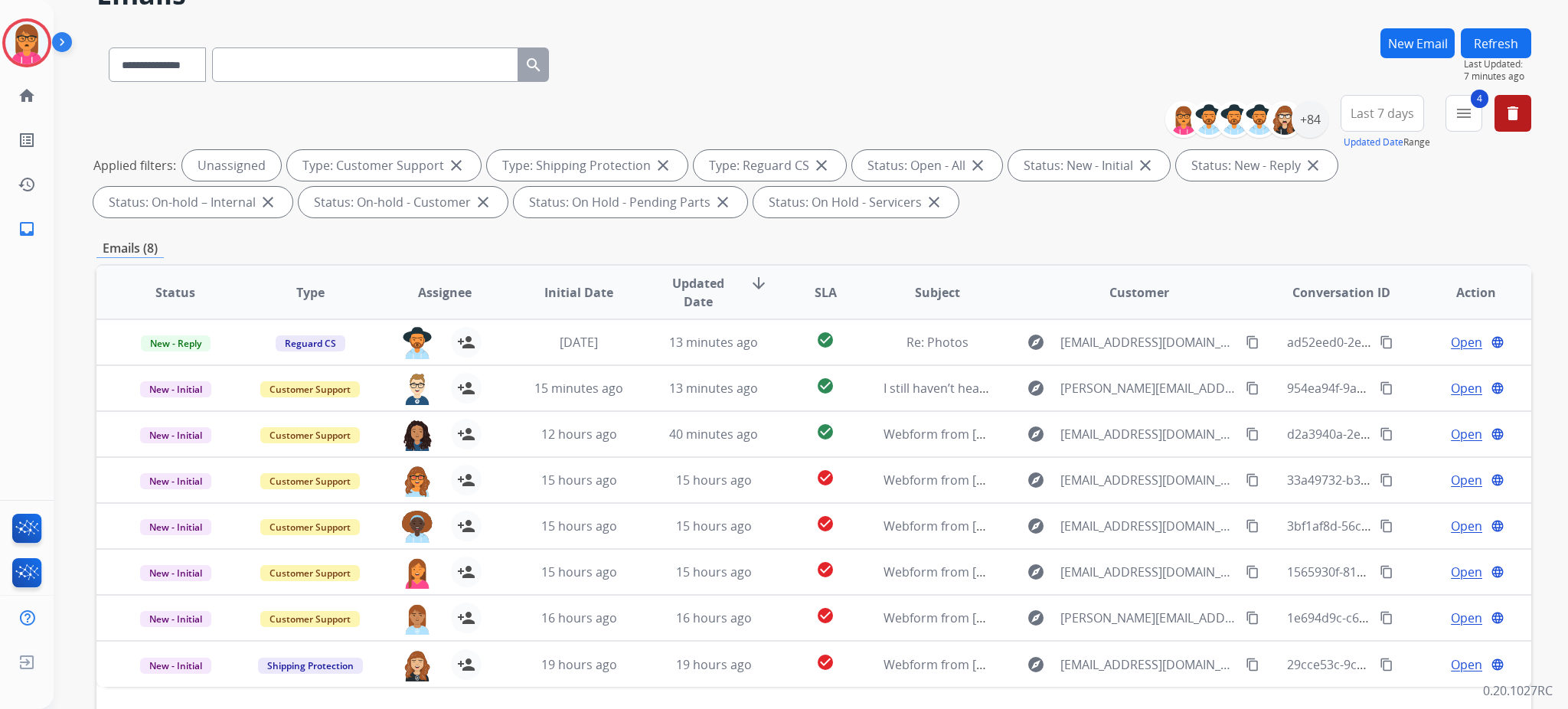
scroll to position [0, 0]
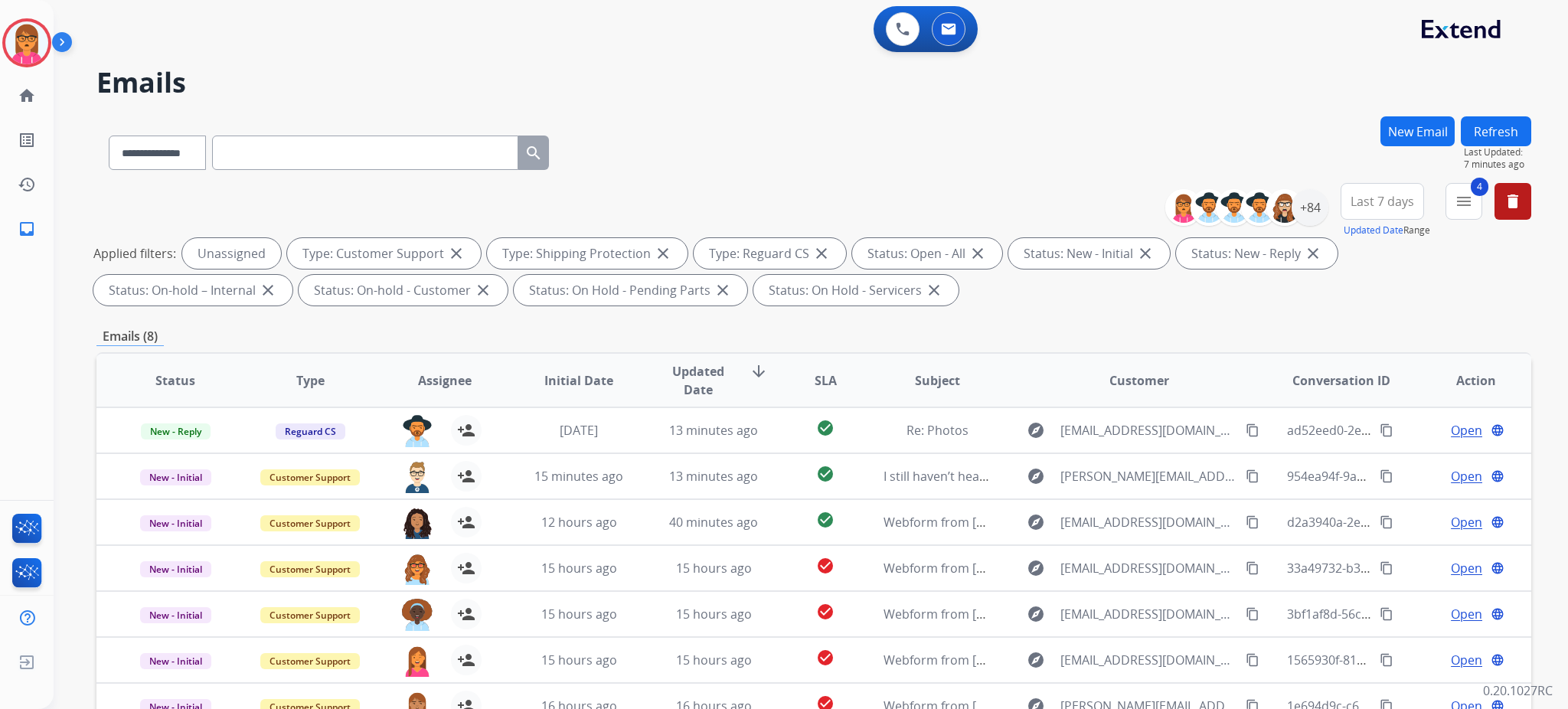
click at [1496, 133] on button "Refresh" at bounding box center [1495, 131] width 70 height 30
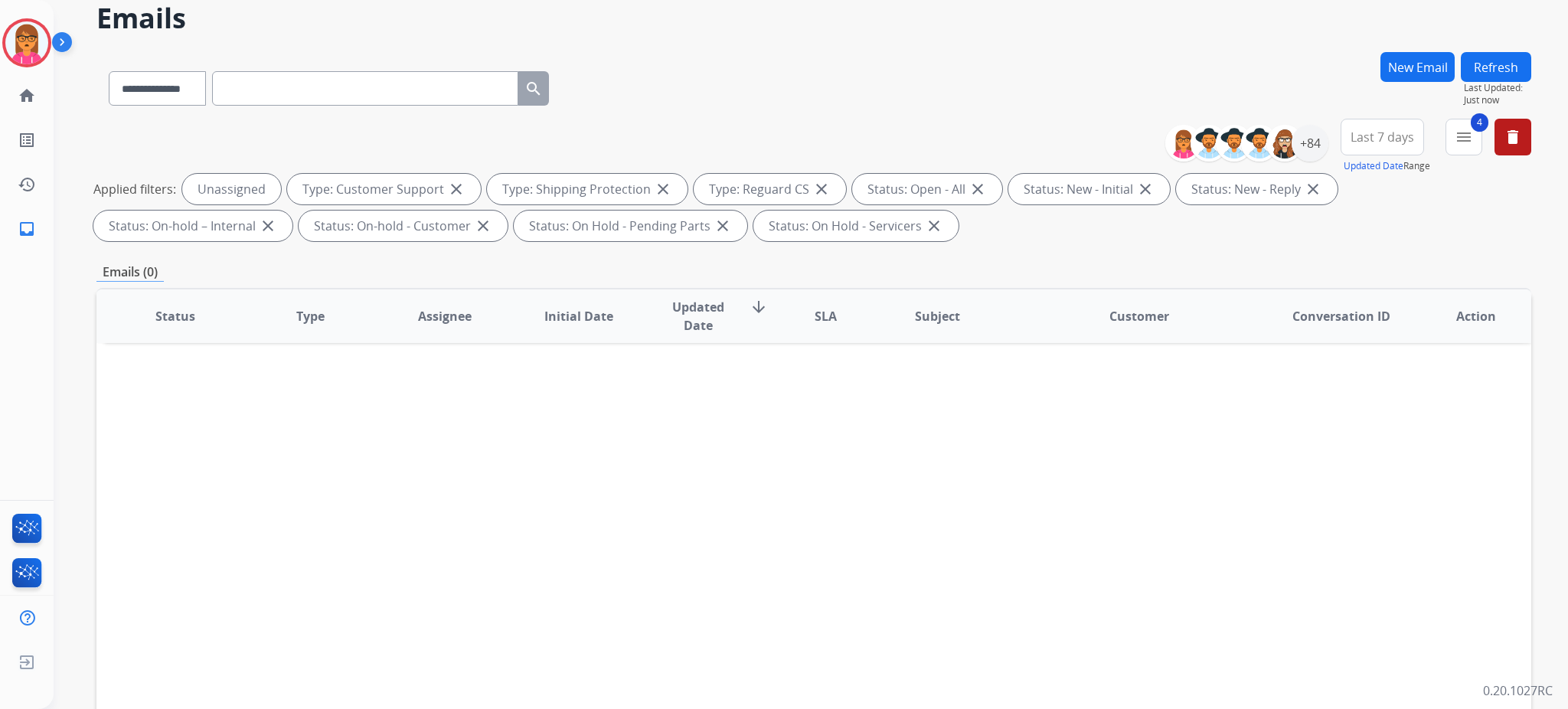
scroll to position [204, 0]
